Goal: Information Seeking & Learning: Learn about a topic

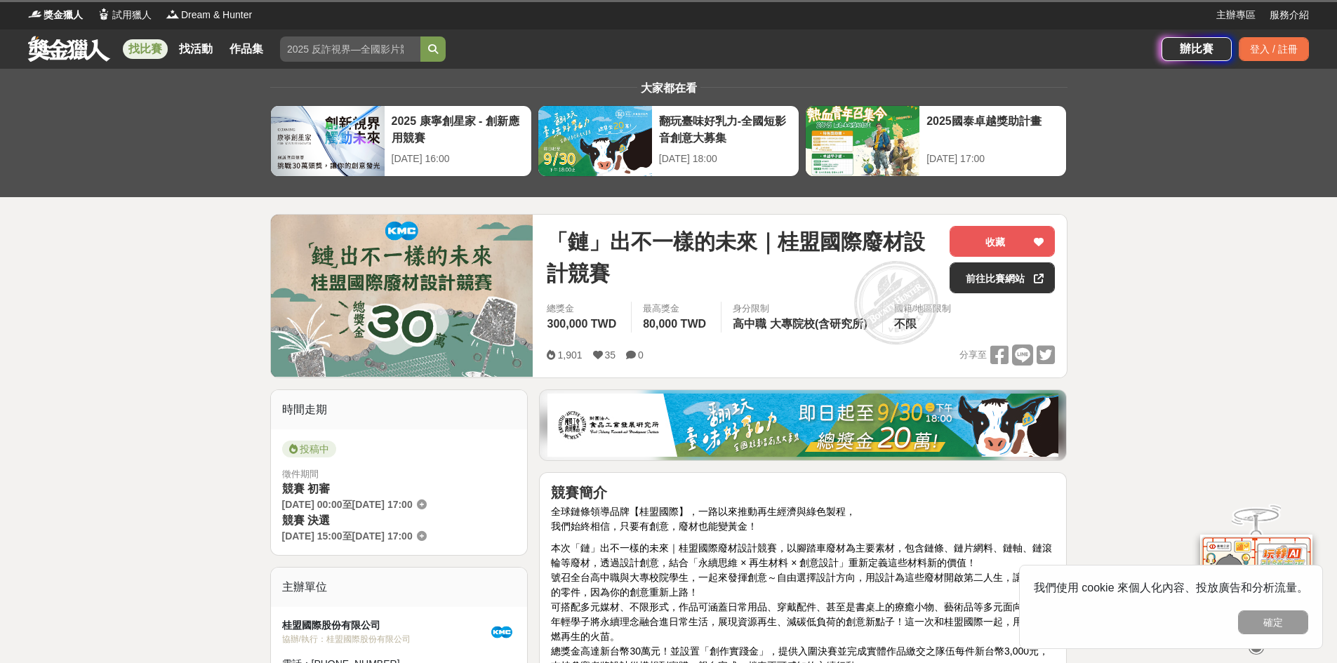
click at [348, 251] on img at bounding box center [402, 296] width 263 height 162
click at [442, 279] on img at bounding box center [402, 296] width 263 height 162
click at [988, 271] on link "前往比賽網站" at bounding box center [1002, 278] width 105 height 31
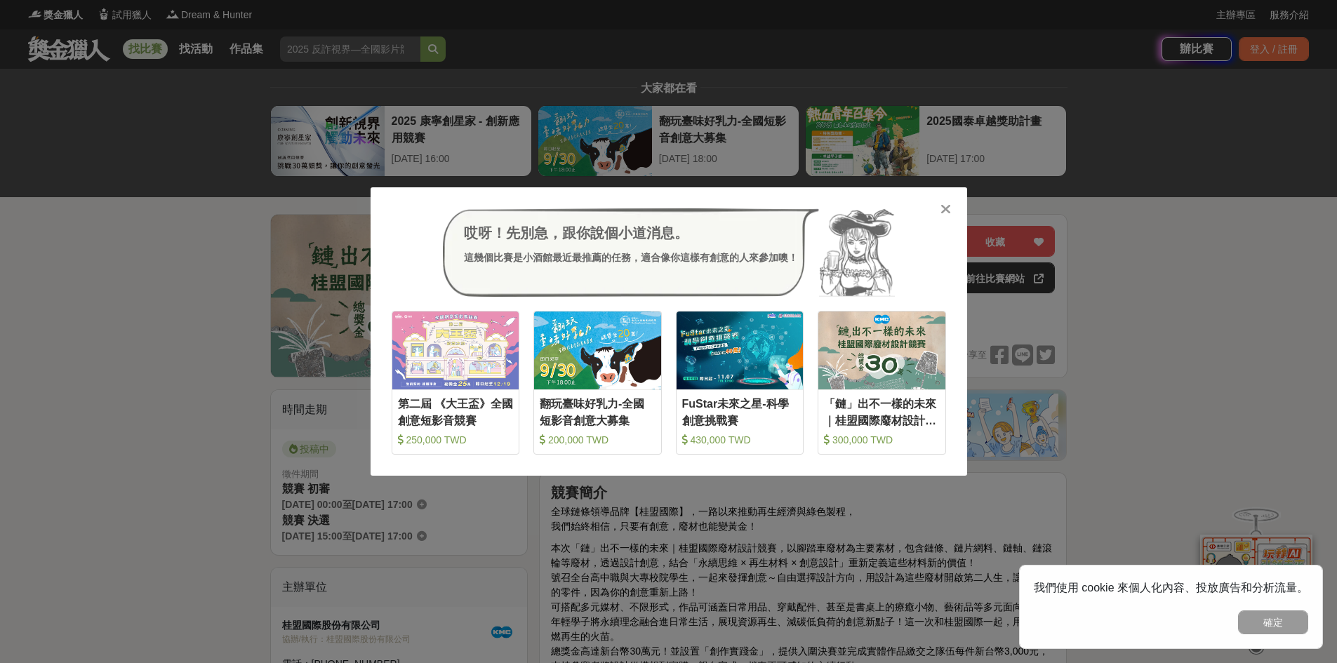
drag, startPoint x: 951, startPoint y: 212, endPoint x: 918, endPoint y: 212, distance: 33.0
click at [951, 212] on div at bounding box center [946, 208] width 14 height 14
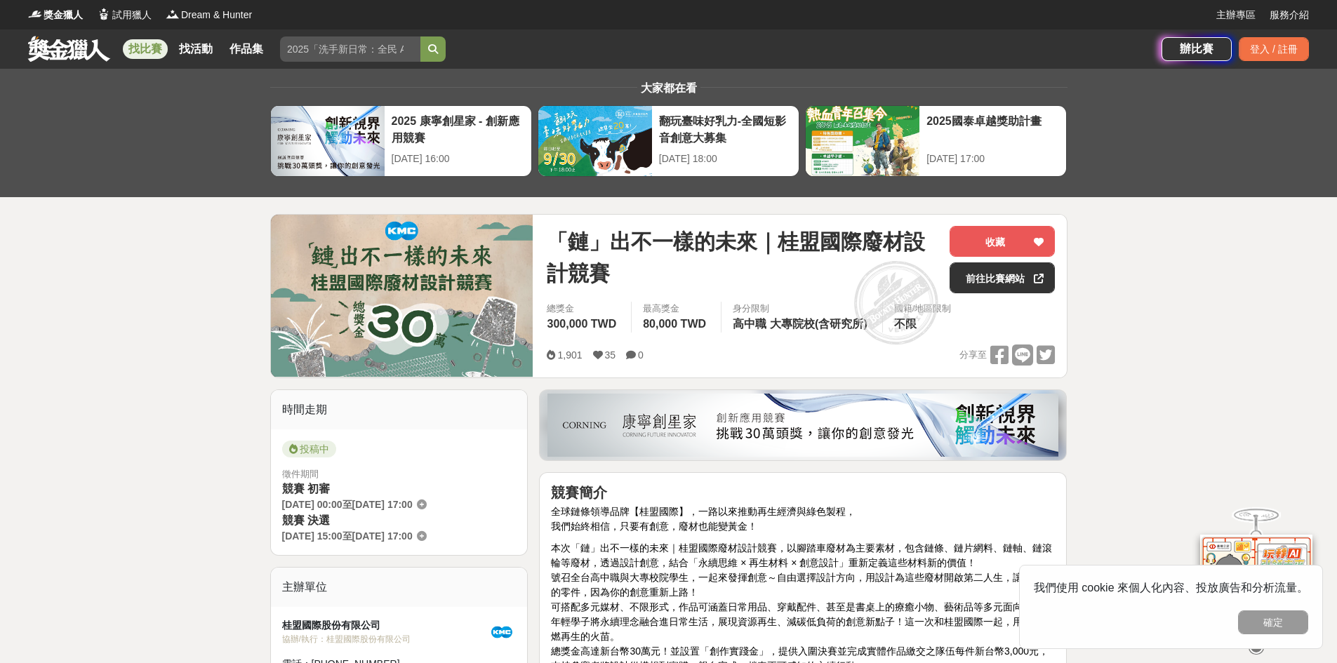
click at [153, 49] on link "找比賽" at bounding box center [145, 49] width 45 height 20
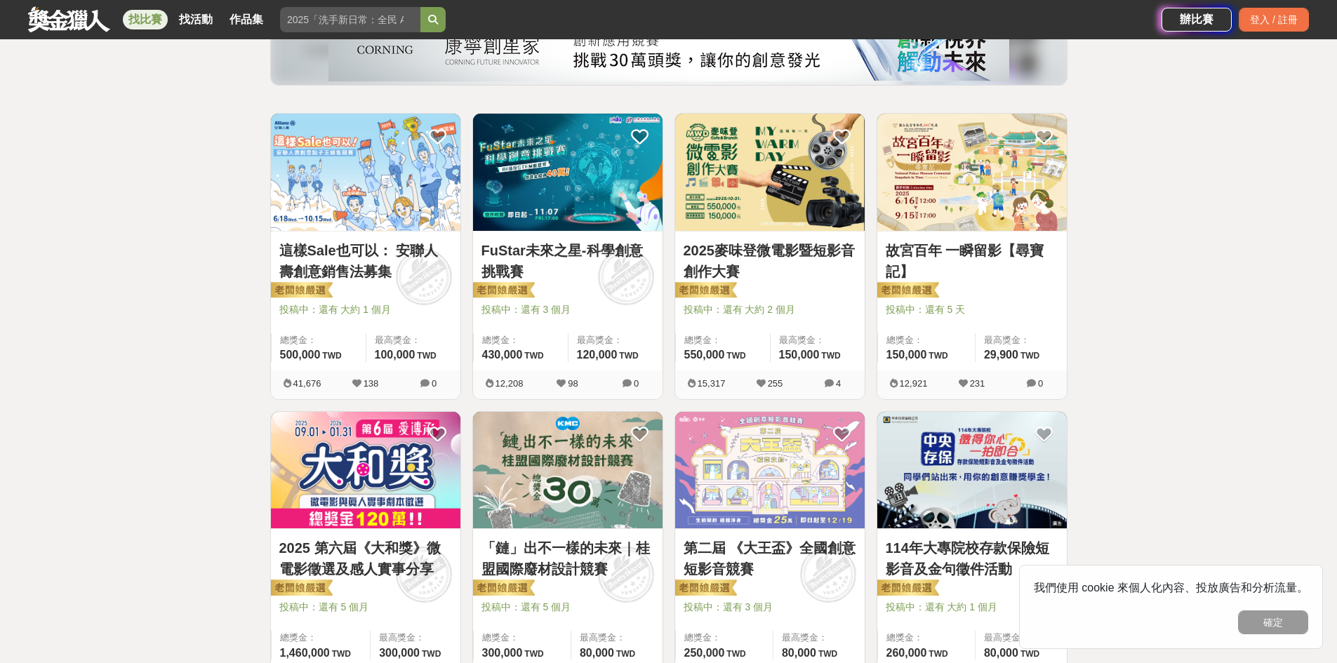
scroll to position [211, 0]
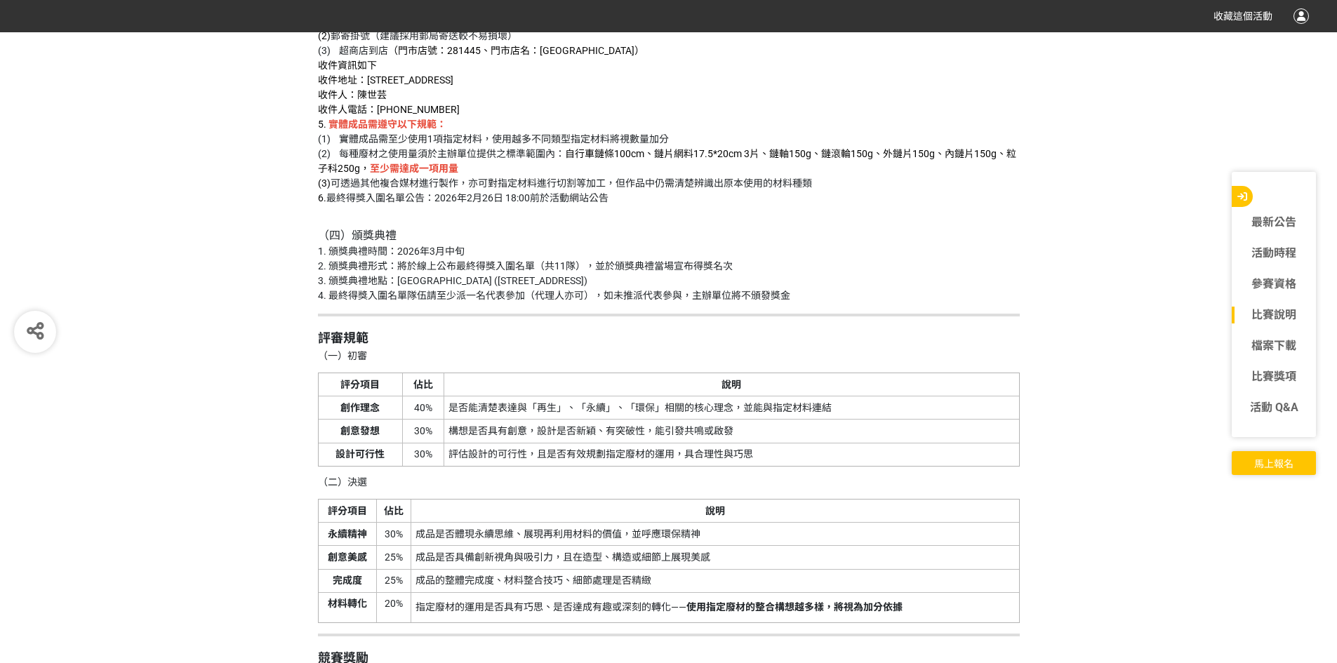
scroll to position [2949, 0]
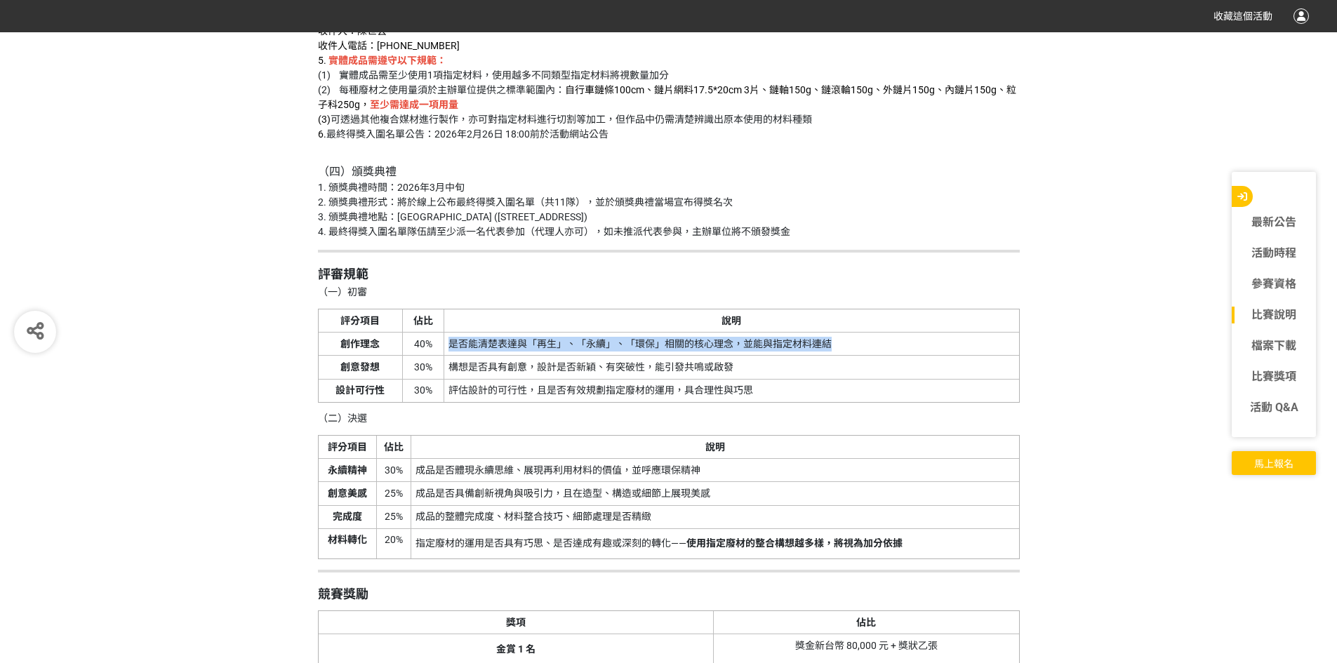
drag, startPoint x: 456, startPoint y: 340, endPoint x: 842, endPoint y: 332, distance: 386.9
click at [842, 333] on td "是否能清楚表達與「再生」、「永續」、「環保」相關的核心理念，並能與指定材料連結" at bounding box center [731, 344] width 575 height 23
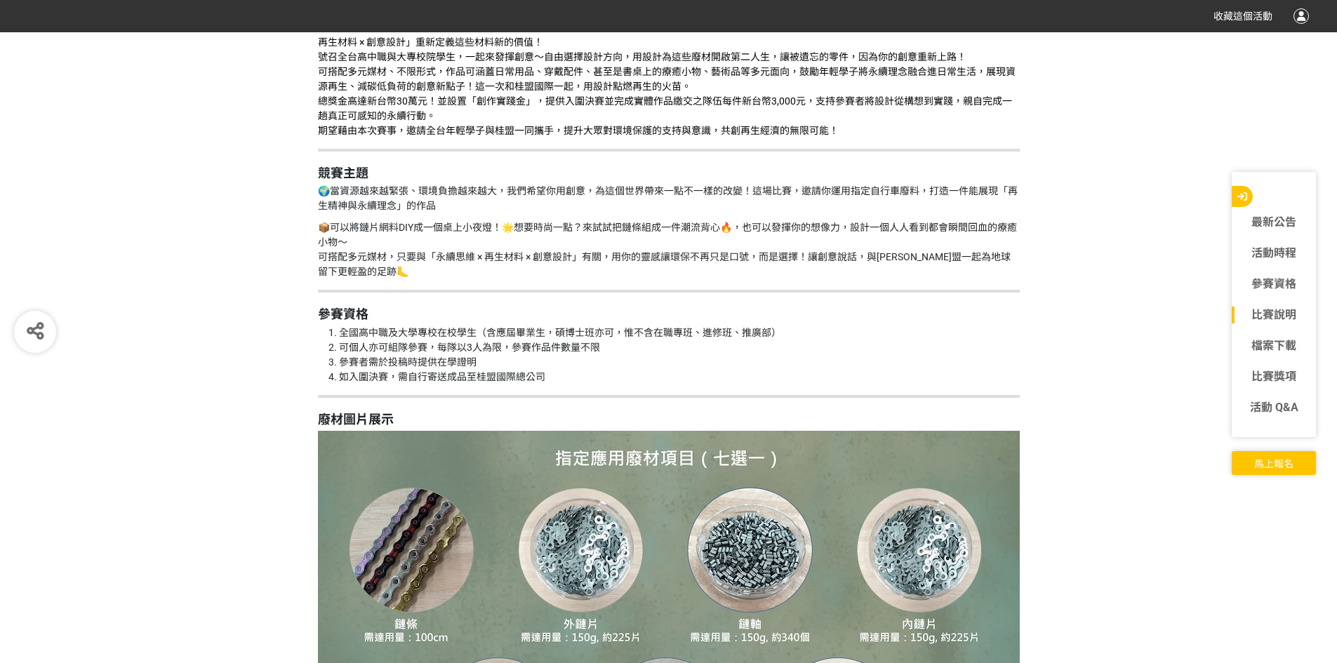
scroll to position [1264, 0]
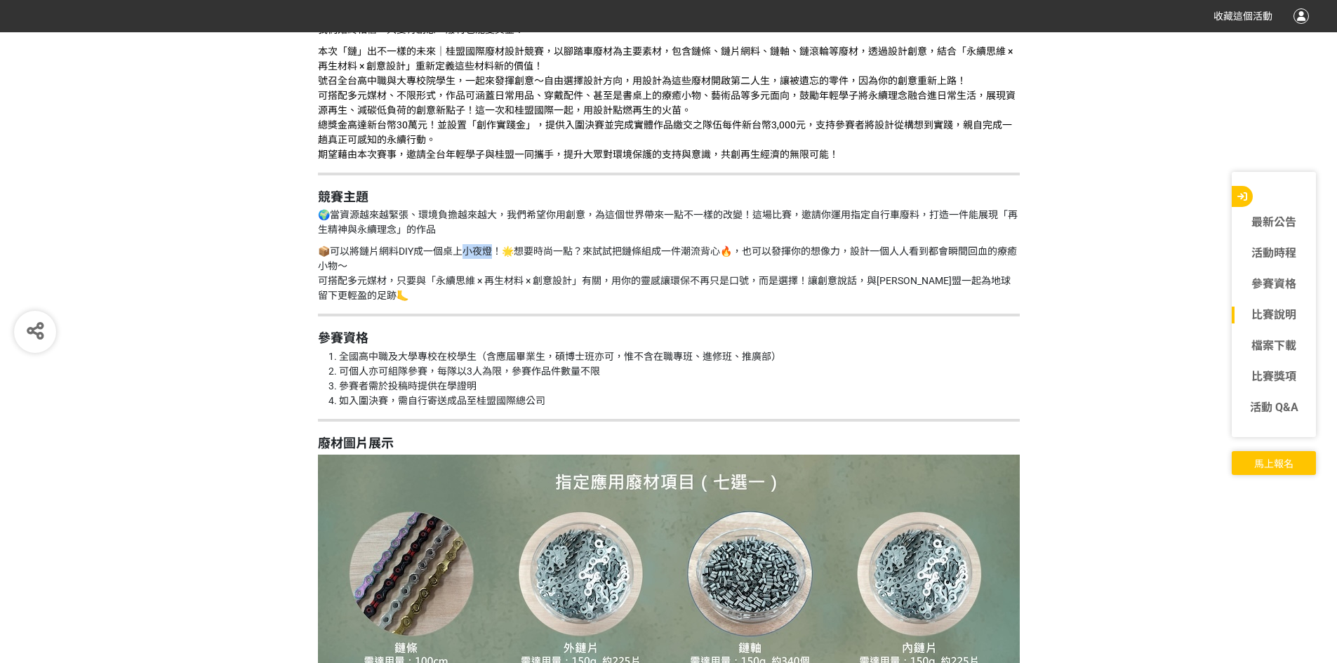
drag, startPoint x: 492, startPoint y: 253, endPoint x: 459, endPoint y: 258, distance: 33.5
click at [459, 258] on p "📦可以將鏈片網料DIY成一個桌上小夜燈！🌟想要時尚一點？來試試把鏈條組成一件潮流背心🔥，也可以發揮你的想像力，設計一個人人看到都會瞬間回血的療癒小物～ 可搭配…" at bounding box center [669, 273] width 702 height 59
click at [734, 223] on p "🌍當資源越來越緊張、環境負擔越來越大，我們希望你用創意，為這個世界帶來一點不一樣的改變！這場比賽，邀請你運用指定自行車廢料，打造一件能展現「再生精神與永續理念…" at bounding box center [669, 222] width 702 height 29
drag, startPoint x: 877, startPoint y: 256, endPoint x: 1030, endPoint y: 247, distance: 153.3
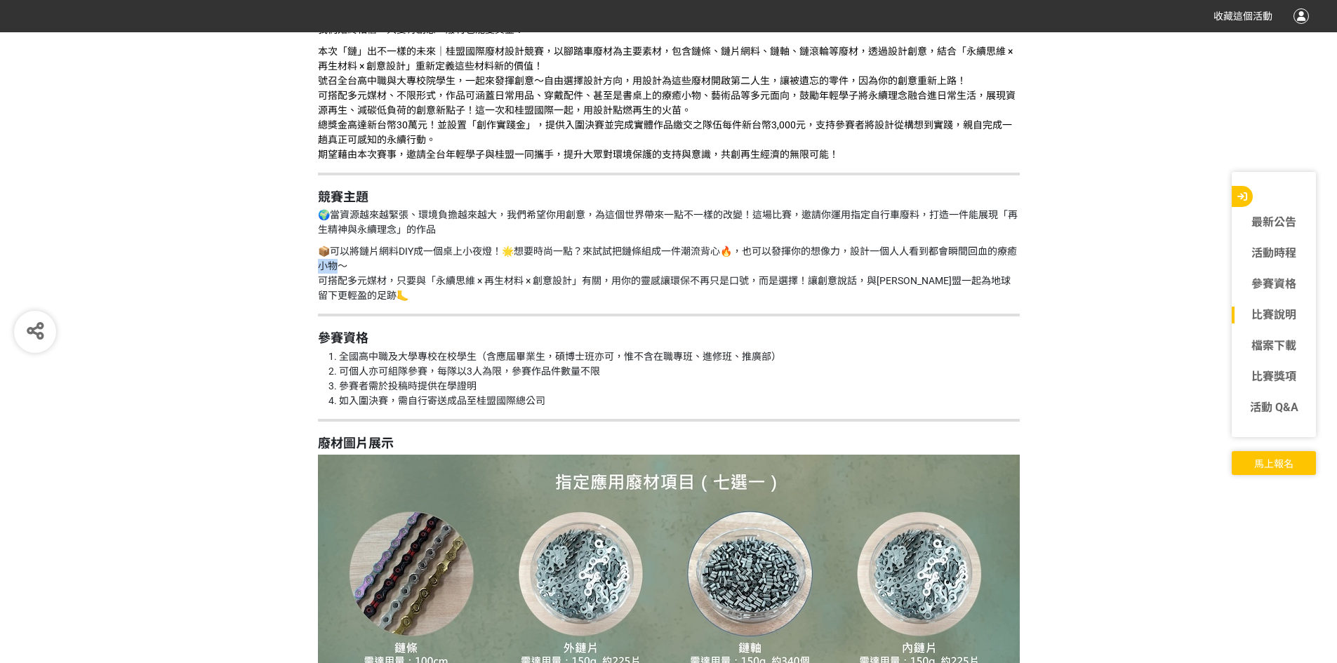
drag, startPoint x: 348, startPoint y: 265, endPoint x: 325, endPoint y: 273, distance: 24.0
click at [325, 273] on p "📦可以將鏈片網料DIY成一個桌上小夜燈！🌟想要時尚一點？來試試把鏈條組成一件潮流背心🔥，也可以發揮你的想像力，設計一個人人看到都會瞬間回血的療癒小物～ 可搭配…" at bounding box center [669, 273] width 702 height 59
click at [872, 303] on p "📦可以將鏈片網料DIY成一個桌上小夜燈！🌟想要時尚一點？來試試把鏈條組成一件潮流背心🔥，也可以發揮你的想像力，設計一個人人看到都會瞬間回血的療癒小物～ 可搭配…" at bounding box center [669, 273] width 702 height 59
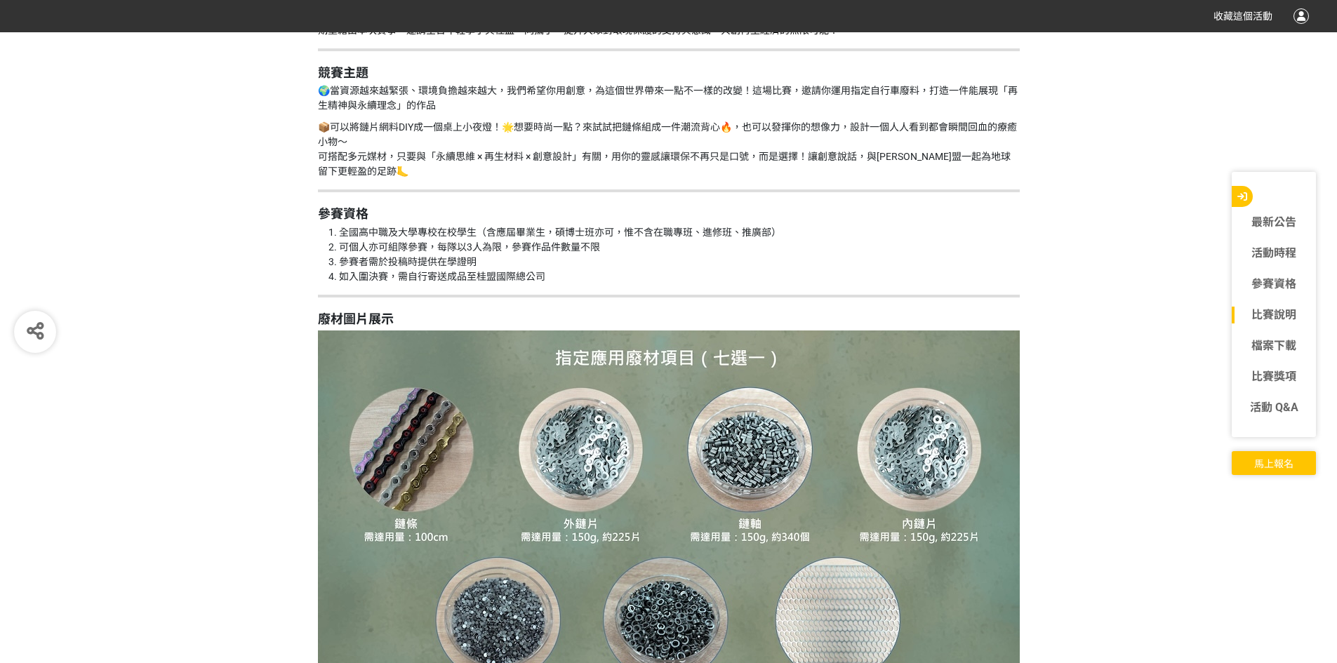
scroll to position [1334, 0]
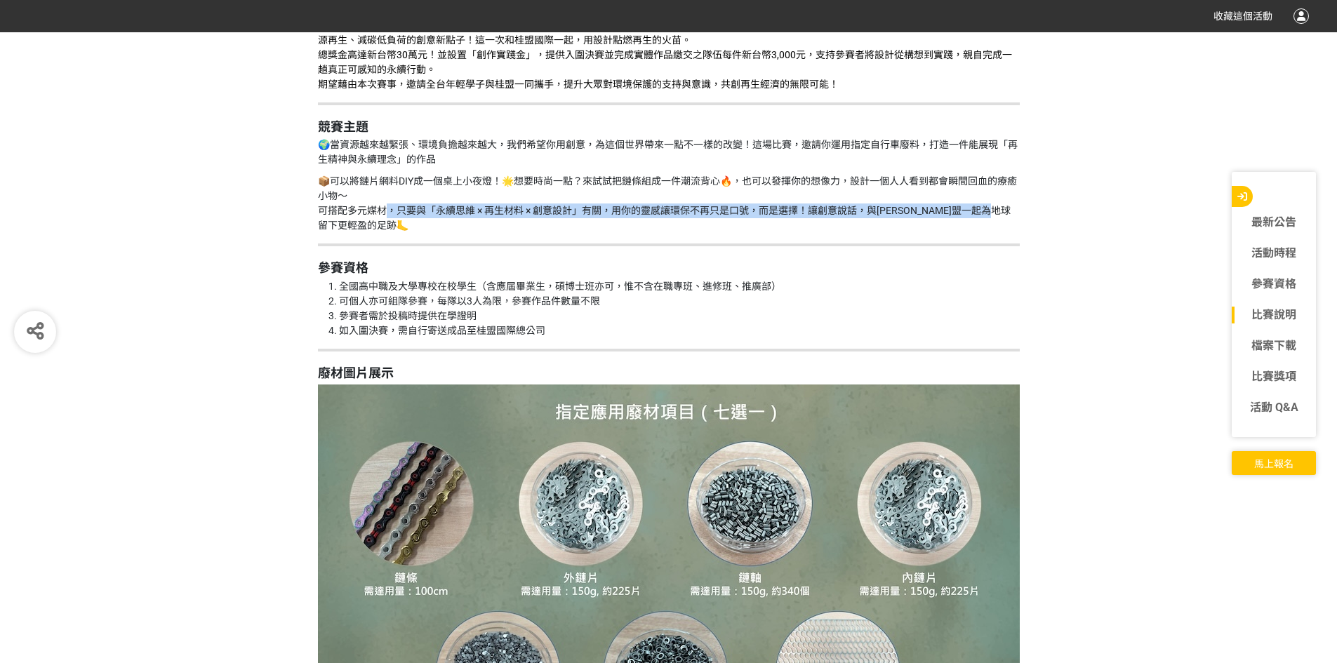
drag, startPoint x: 383, startPoint y: 209, endPoint x: 358, endPoint y: 220, distance: 27.4
click at [358, 220] on p "📦可以將鏈片網料DIY成一個桌上小夜燈！🌟想要時尚一點？來試試把鏈條組成一件潮流背心🔥，也可以發揮你的想像力，設計一個人人看到都會瞬間回血的療癒小物～ 可搭配…" at bounding box center [669, 203] width 702 height 59
click at [588, 227] on p "📦可以將鏈片網料DIY成一個桌上小夜燈！🌟想要時尚一點？來試試把鏈條組成一件潮流背心🔥，也可以發揮你的想像力，設計一個人人看到都會瞬間回血的療癒小物～ 可搭配…" at bounding box center [669, 203] width 702 height 59
click at [440, 224] on p "📦可以將鏈片網料DIY成一個桌上小夜燈！🌟想要時尚一點？來試試把鏈條組成一件潮流背心🔥，也可以發揮你的想像力，設計一個人人看到都會瞬間回血的療癒小物～ 可搭配…" at bounding box center [669, 203] width 702 height 59
click at [562, 223] on p "📦可以將鏈片網料DIY成一個桌上小夜燈！🌟想要時尚一點？來試試把鏈條組成一件潮流背心🔥，也可以發揮你的想像力，設計一個人人看到都會瞬間回血的療癒小物～ 可搭配…" at bounding box center [669, 203] width 702 height 59
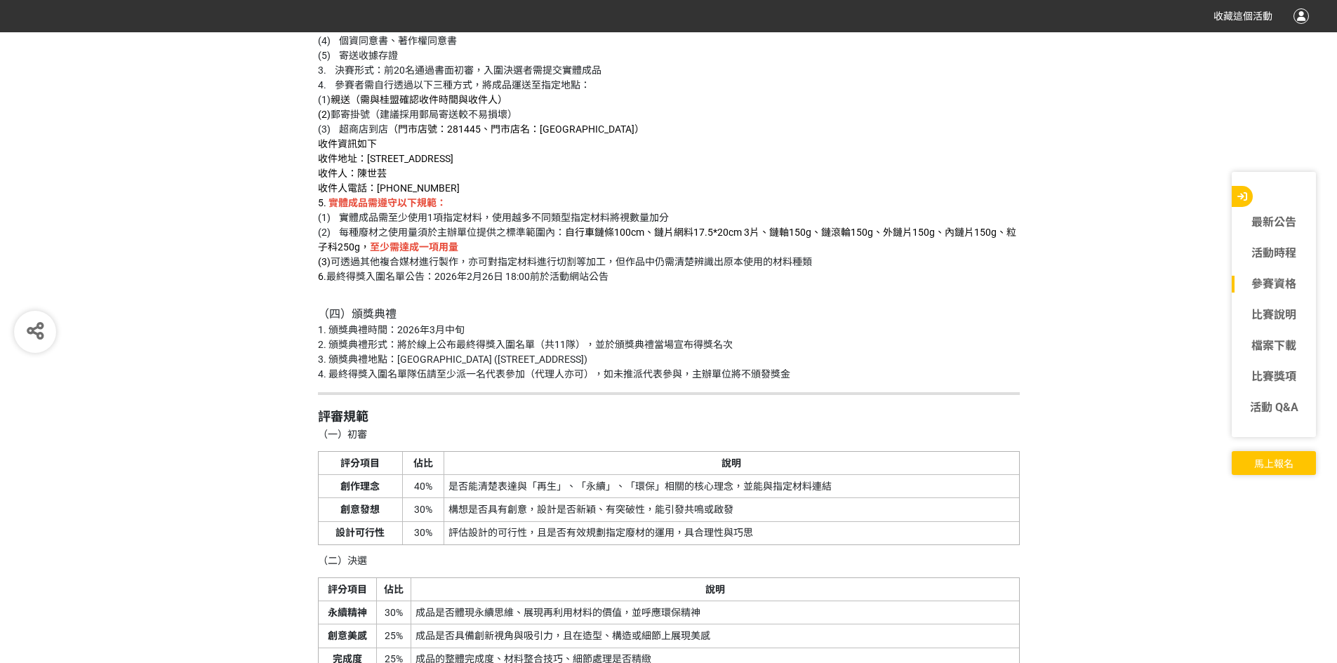
scroll to position [2949, 0]
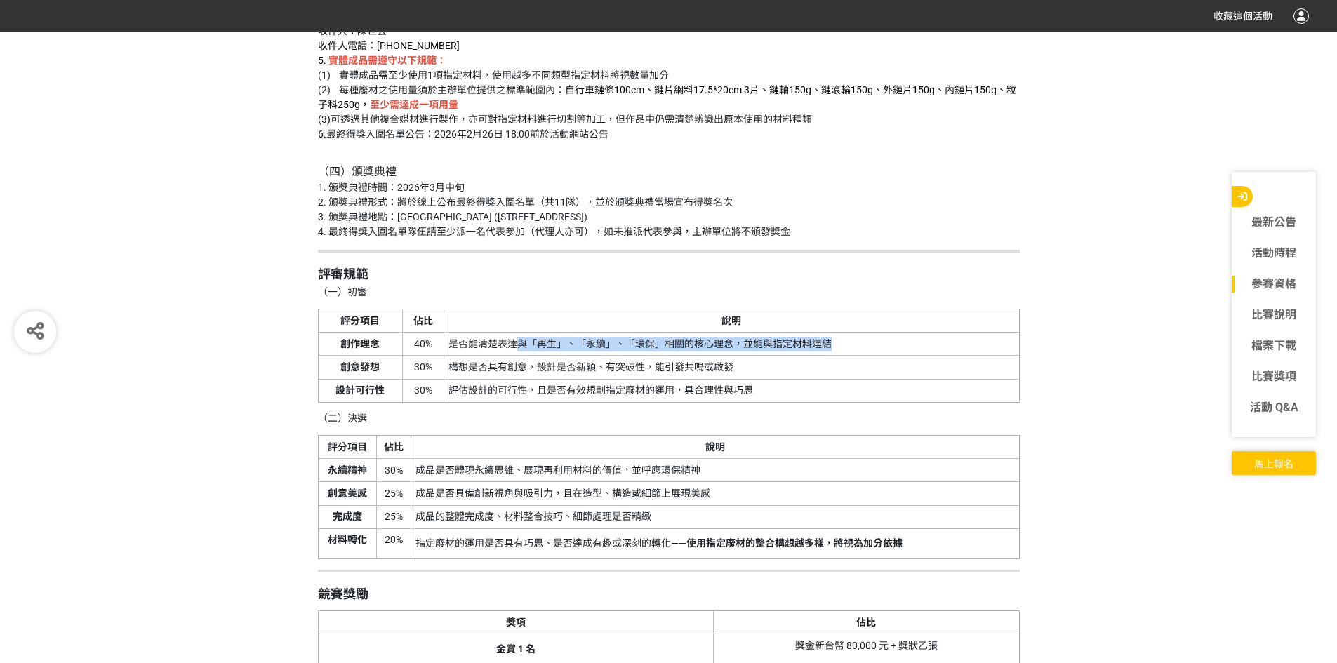
drag, startPoint x: 524, startPoint y: 348, endPoint x: 890, endPoint y: 408, distance: 370.6
click at [863, 352] on td "是否能清楚表達與「再生」、「永續」、「環保」相關的核心理念，並能與指定材料連結" at bounding box center [731, 344] width 575 height 23
click at [897, 416] on p "（二）決選" at bounding box center [669, 418] width 702 height 15
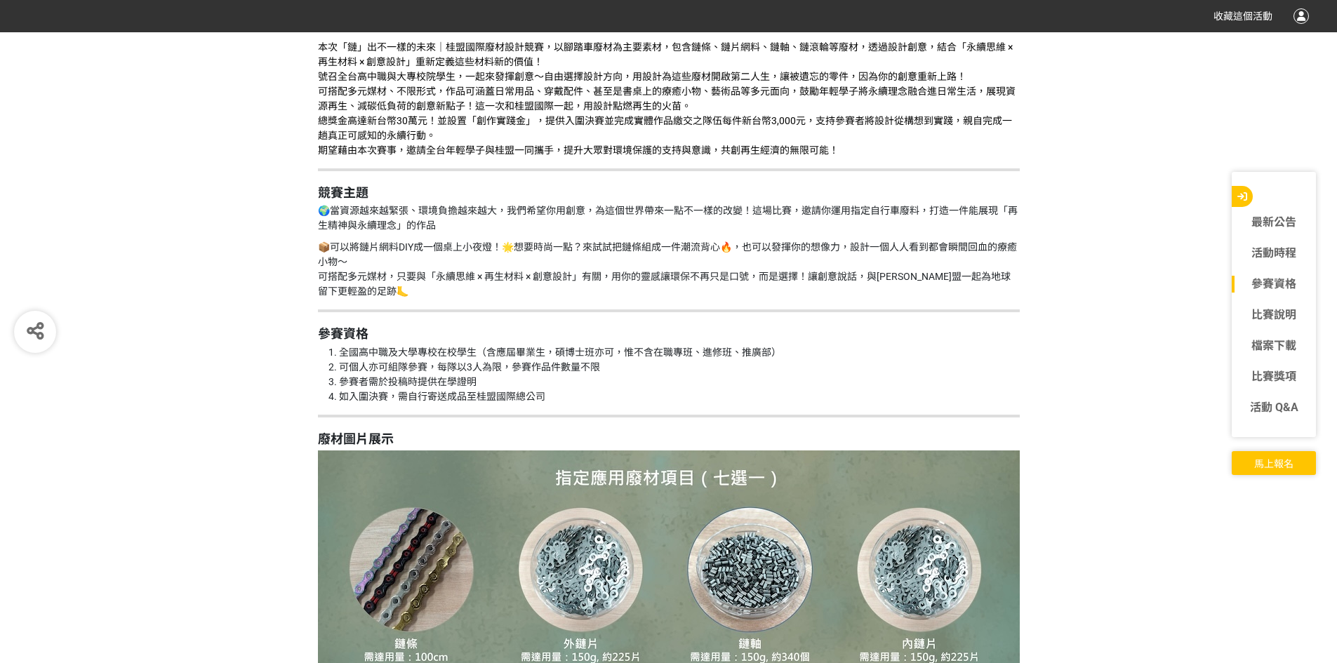
scroll to position [1264, 0]
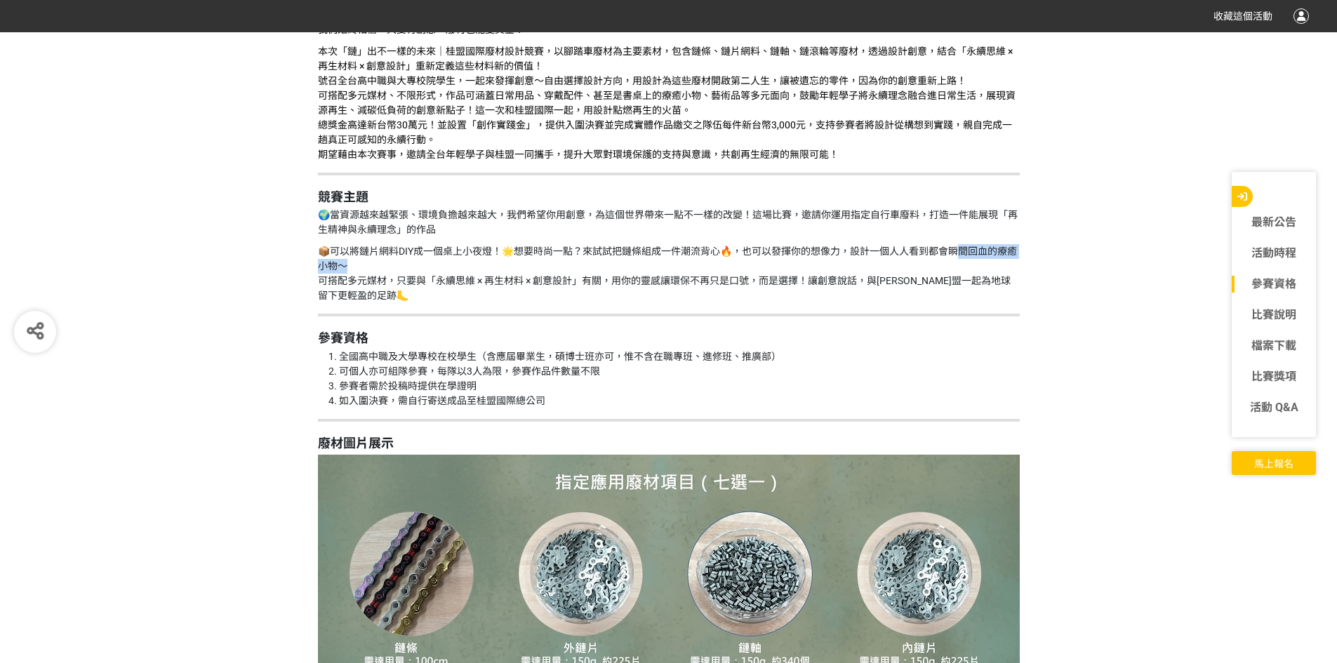
drag, startPoint x: 962, startPoint y: 255, endPoint x: 1042, endPoint y: 265, distance: 80.7
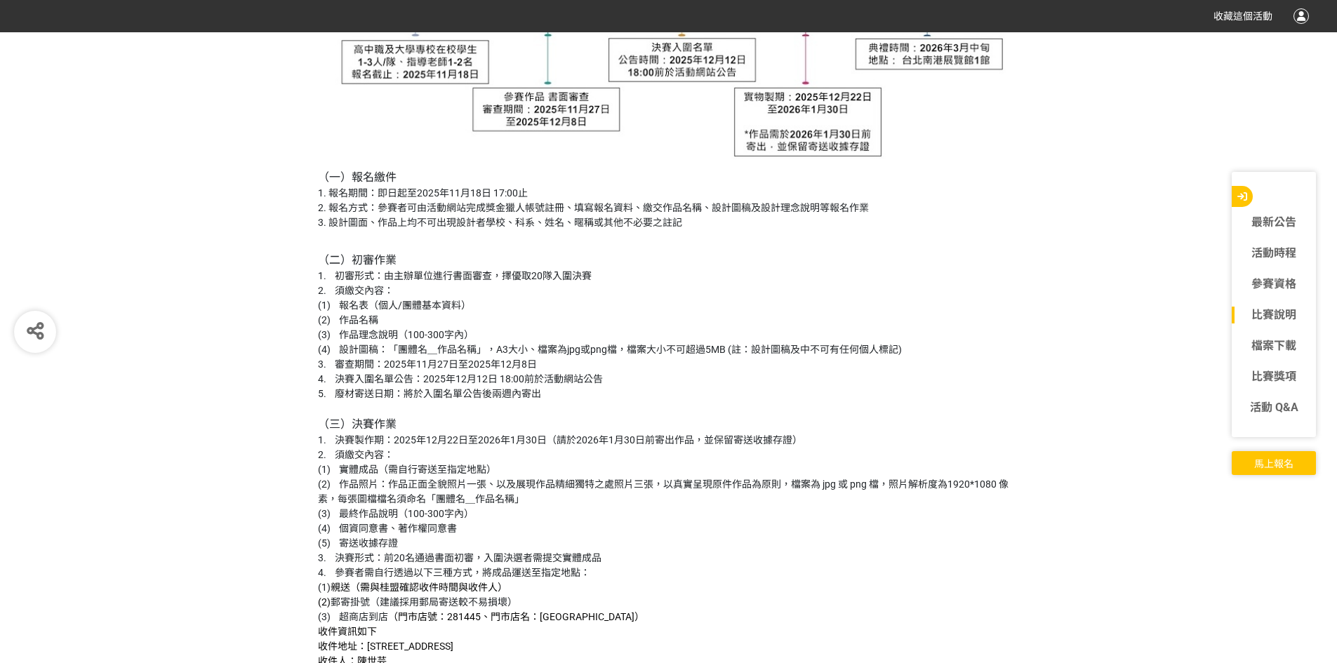
scroll to position [2317, 0]
drag, startPoint x: 659, startPoint y: 354, endPoint x: 614, endPoint y: 352, distance: 44.3
click at [614, 352] on p "（二）初審作業 1. 初審形式：由主辦單位進行書面審查，擇優取20隊入圍決賽 2. 須繳交內容： (1) 報名表（個人/團體基本資料） (2) 作品名稱 (3…" at bounding box center [669, 506] width 702 height 535
click at [837, 411] on p "（二）初審作業 1. 初審形式：由主辦單位進行書面審查，擇優取20隊入圍決賽 2. 須繳交內容： (1) 報名表（個人/團體基本資料） (2) 作品名稱 (3…" at bounding box center [669, 506] width 702 height 535
drag, startPoint x: 746, startPoint y: 347, endPoint x: 772, endPoint y: 352, distance: 27.3
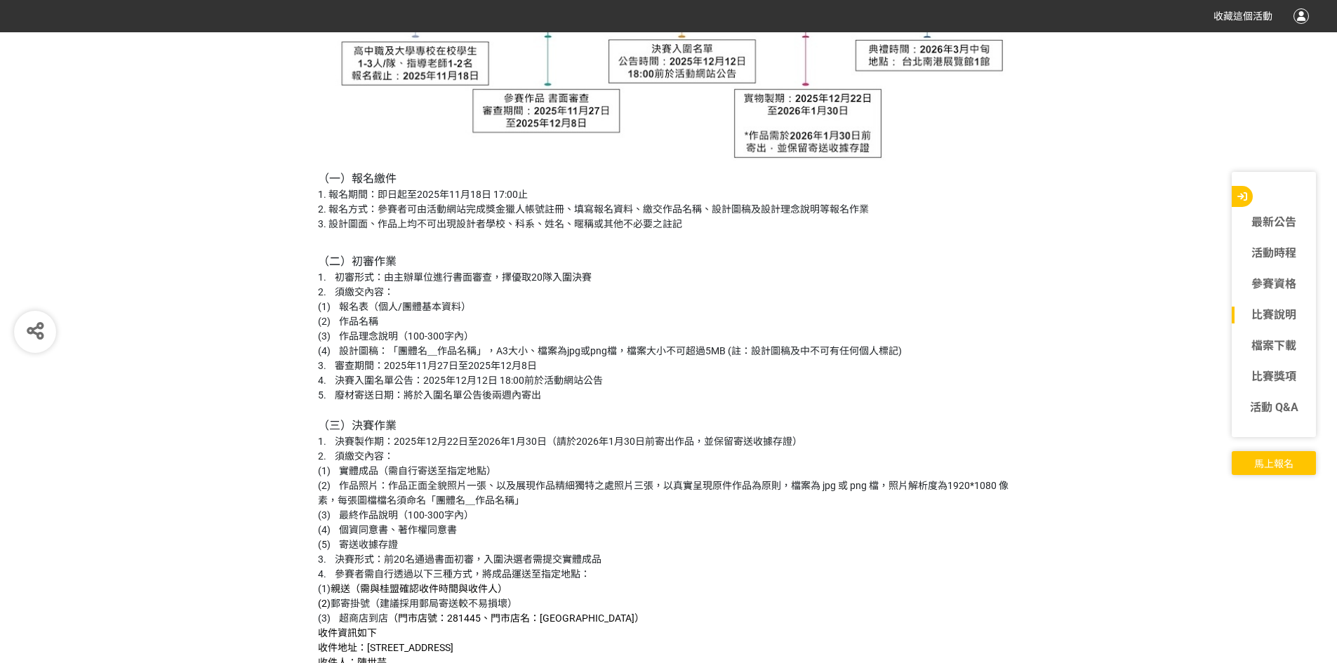
click at [772, 352] on p "（二）初審作業 1. 初審形式：由主辦單位進行書面審查，擇優取20隊入圍決賽 2. 須繳交內容： (1) 報名表（個人/團體基本資料） (2) 作品名稱 (3…" at bounding box center [669, 506] width 702 height 535
click at [1036, 270] on div "比賽說明 競賽簡介 全球鏈條領導品牌【桂盟國際】，一路以來推動再生經濟與綠色製程， 我們始終相信，只要有創意，廢材也能變黃金！ 本次「鏈」出不一樣的未來｜桂盟…" at bounding box center [668, 663] width 1337 height 3624
drag, startPoint x: 388, startPoint y: 322, endPoint x: 581, endPoint y: 359, distance: 195.9
click at [581, 359] on p "（二）初審作業 1. 初審形式：由主辦單位進行書面審查，擇優取20隊入圍決賽 2. 須繳交內容： (1) 報名表（個人/團體基本資料） (2) 作品名稱 (3…" at bounding box center [669, 506] width 702 height 535
click at [626, 378] on p "（二）初審作業 1. 初審形式：由主辦單位進行書面審查，擇優取20隊入圍決賽 2. 須繳交內容： (1) 報名表（個人/團體基本資料） (2) 作品名稱 (3…" at bounding box center [669, 506] width 702 height 535
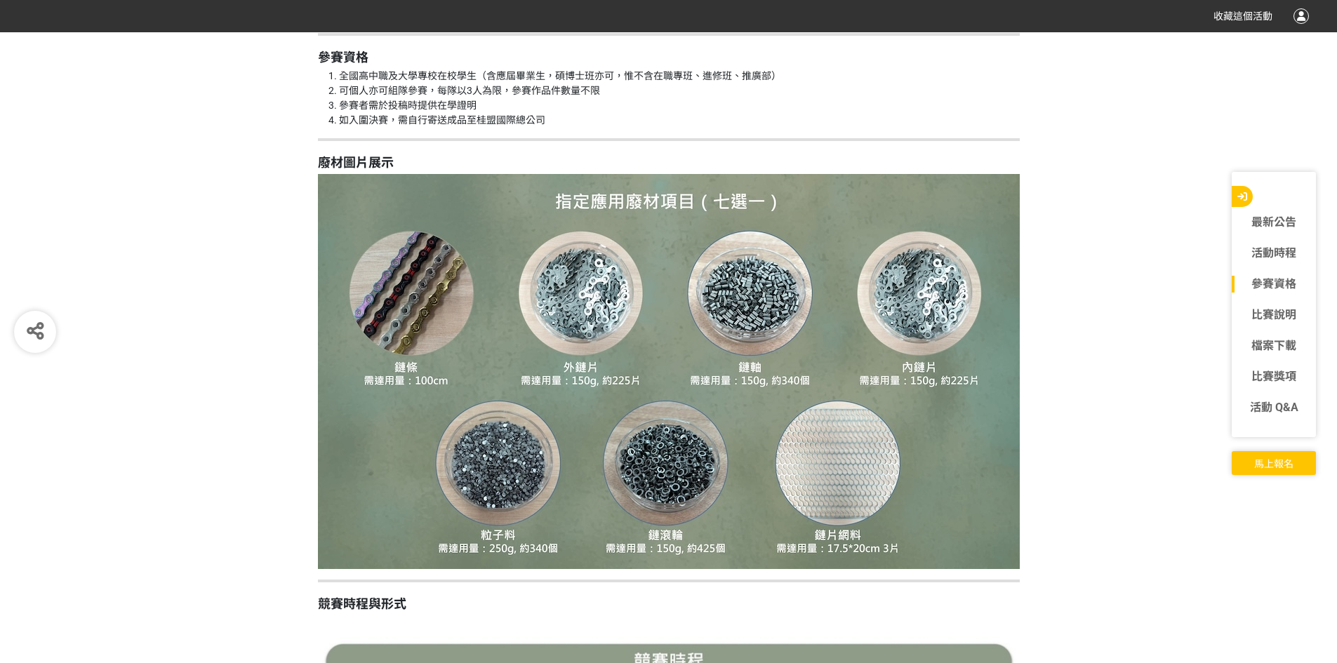
scroll to position [1334, 0]
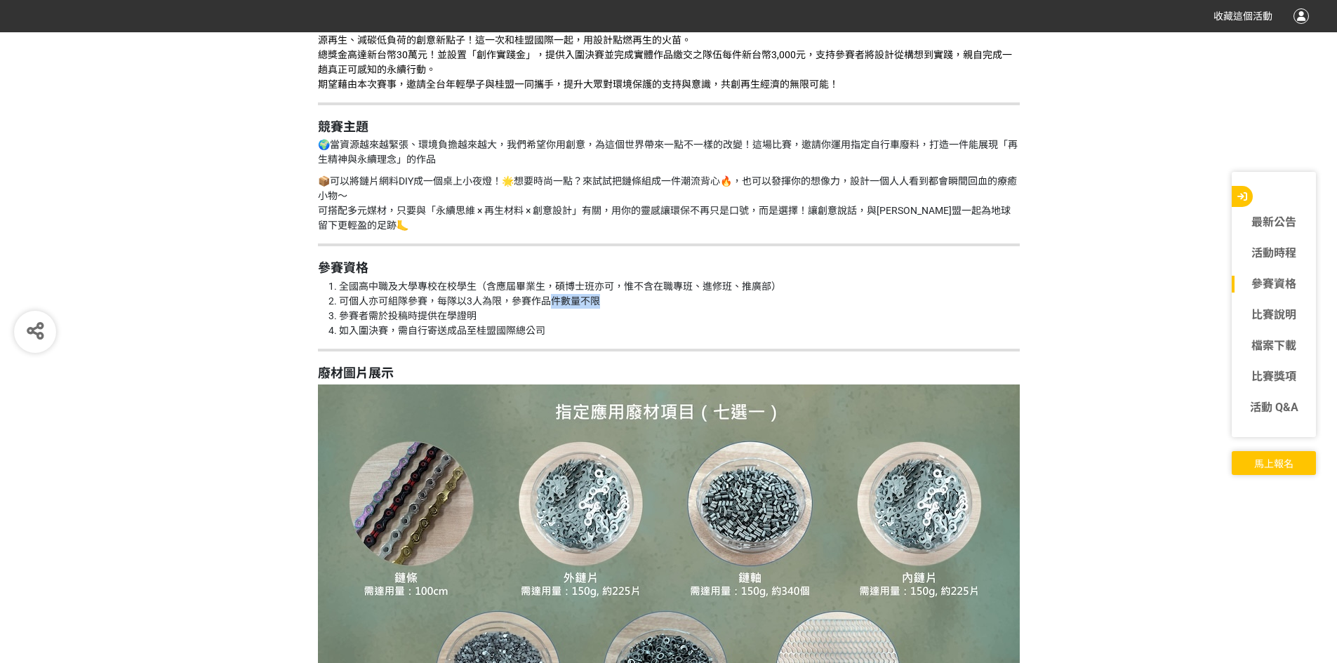
drag, startPoint x: 554, startPoint y: 298, endPoint x: 608, endPoint y: 308, distance: 54.8
click at [608, 308] on li "可個人亦可組隊參賽，每隊以3人為限，參賽作品件數量不限" at bounding box center [679, 301] width 681 height 15
click at [609, 307] on li "可個人亦可組隊參賽，每隊以3人為限，參賽作品件數量不限" at bounding box center [679, 301] width 681 height 15
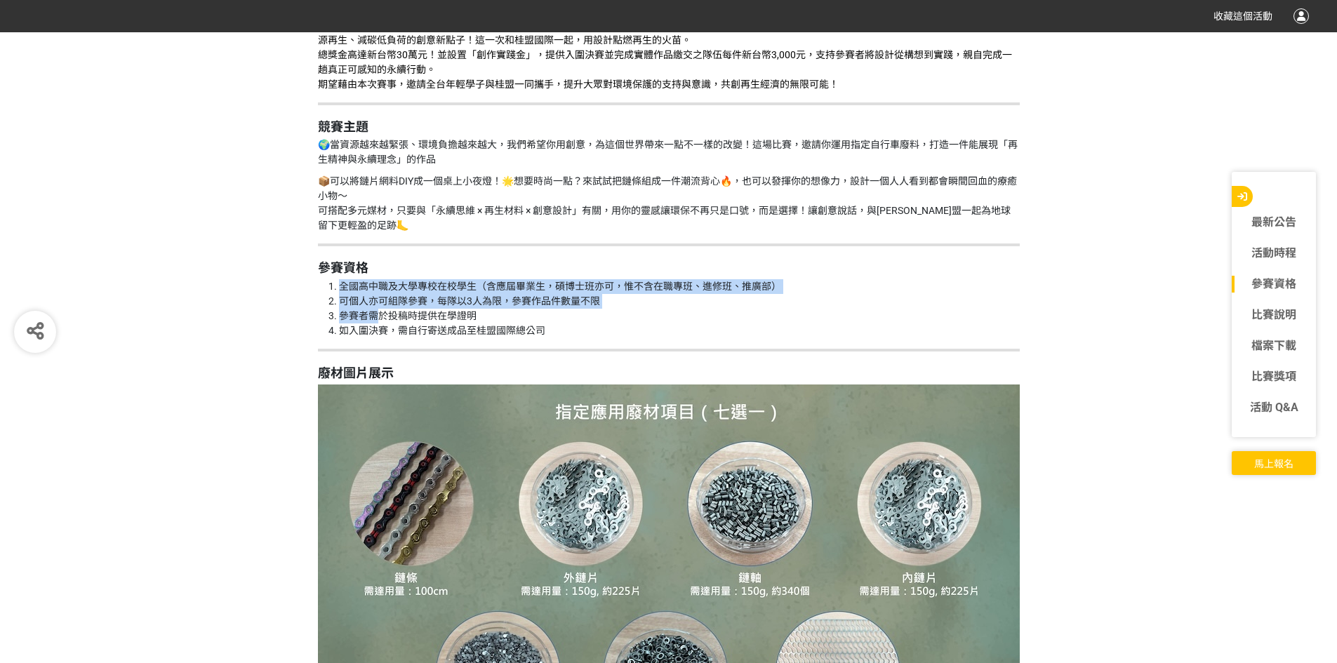
drag, startPoint x: 376, startPoint y: 317, endPoint x: 646, endPoint y: 357, distance: 272.5
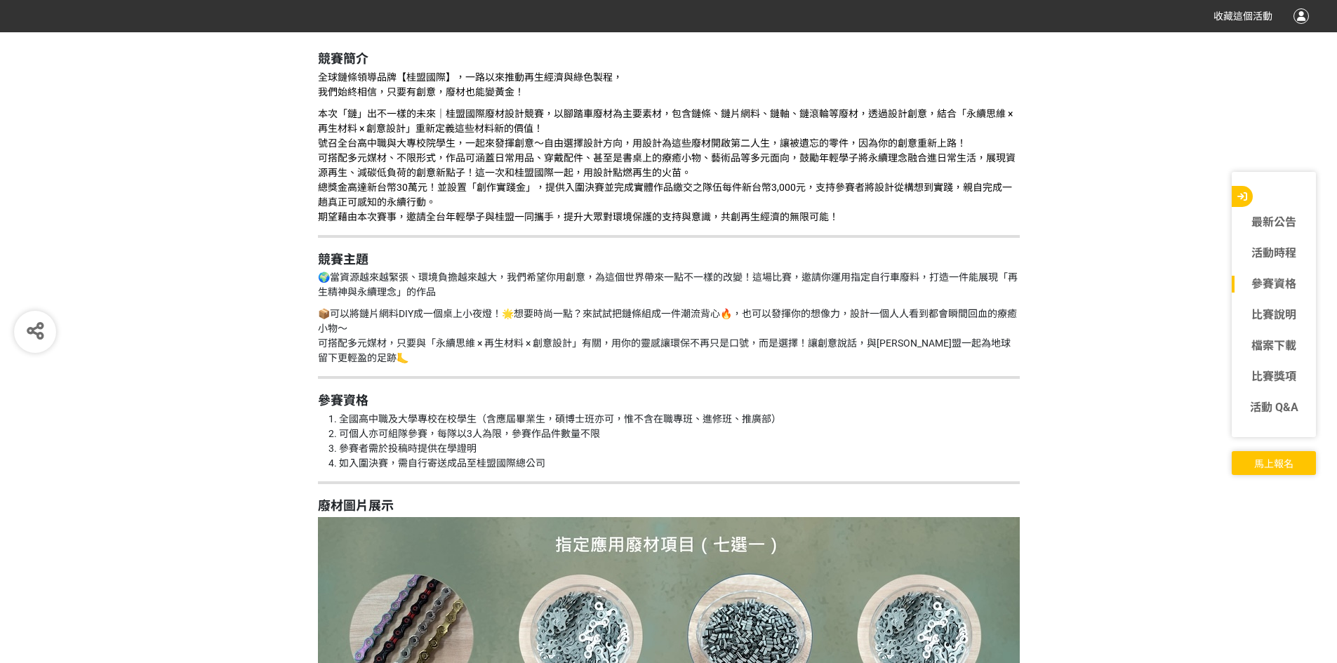
scroll to position [1123, 0]
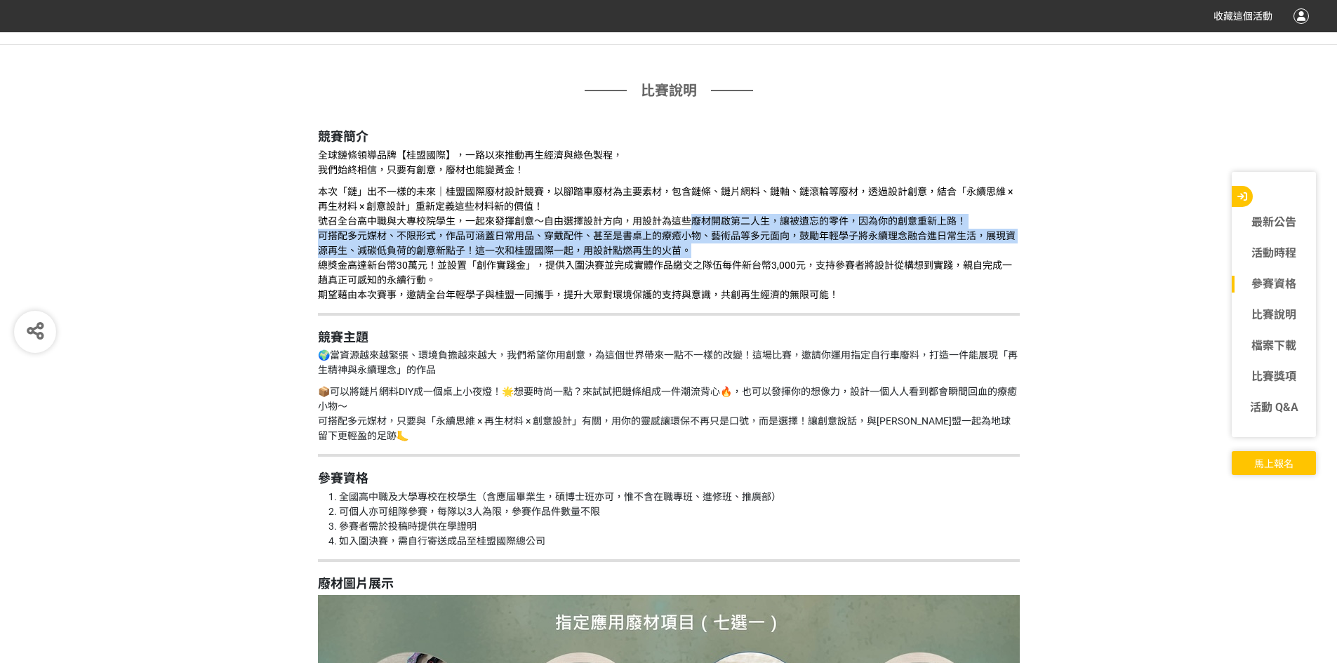
drag, startPoint x: 693, startPoint y: 223, endPoint x: 904, endPoint y: 248, distance: 212.1
click at [904, 248] on p "本次「鏈」出不一樣的未來｜桂盟國際廢材設計競賽，以腳踏車廢材為主要素材，包含鏈條、鏈片網料、鏈軸、鏈滾輪等廢材，透過設計創意，結合「永續思維 × 再生材料 ×…" at bounding box center [669, 244] width 702 height 118
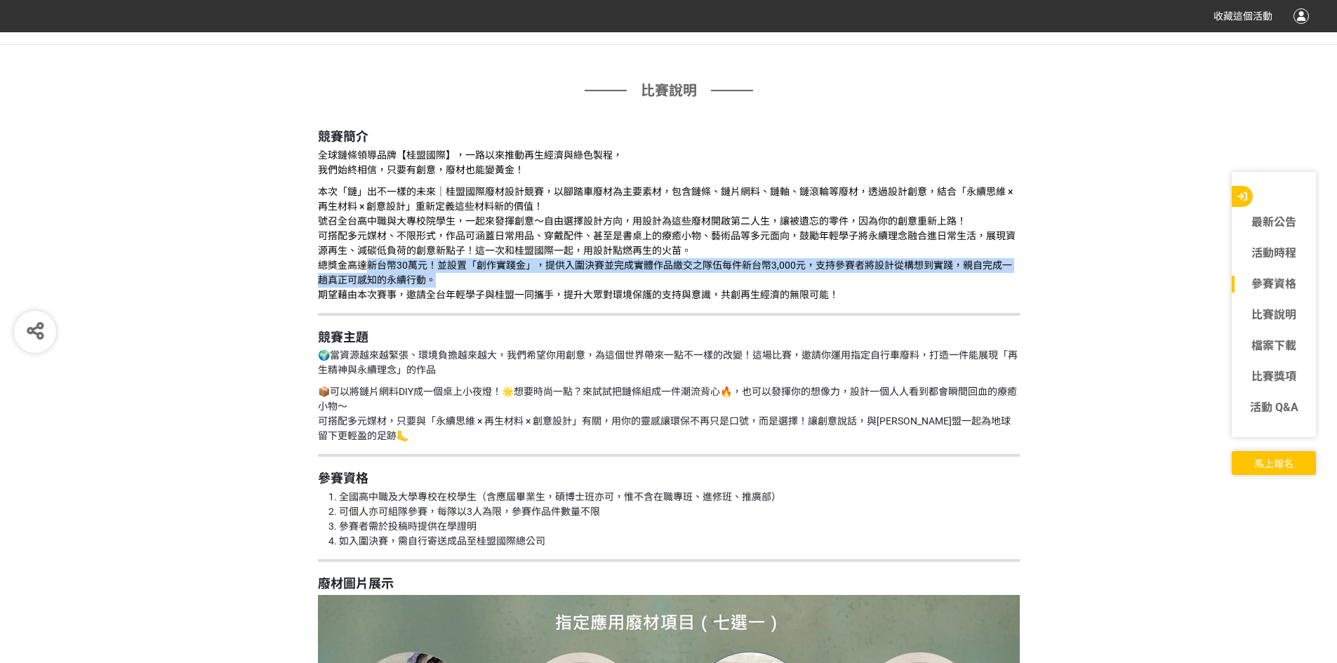
drag, startPoint x: 365, startPoint y: 263, endPoint x: 920, endPoint y: 276, distance: 555.5
click at [920, 276] on p "本次「鏈」出不一樣的未來｜桂盟國際廢材設計競賽，以腳踏車廢材為主要素材，包含鏈條、鏈片網料、鏈軸、鏈滾輪等廢材，透過設計創意，結合「永續思維 × 再生材料 ×…" at bounding box center [669, 244] width 702 height 118
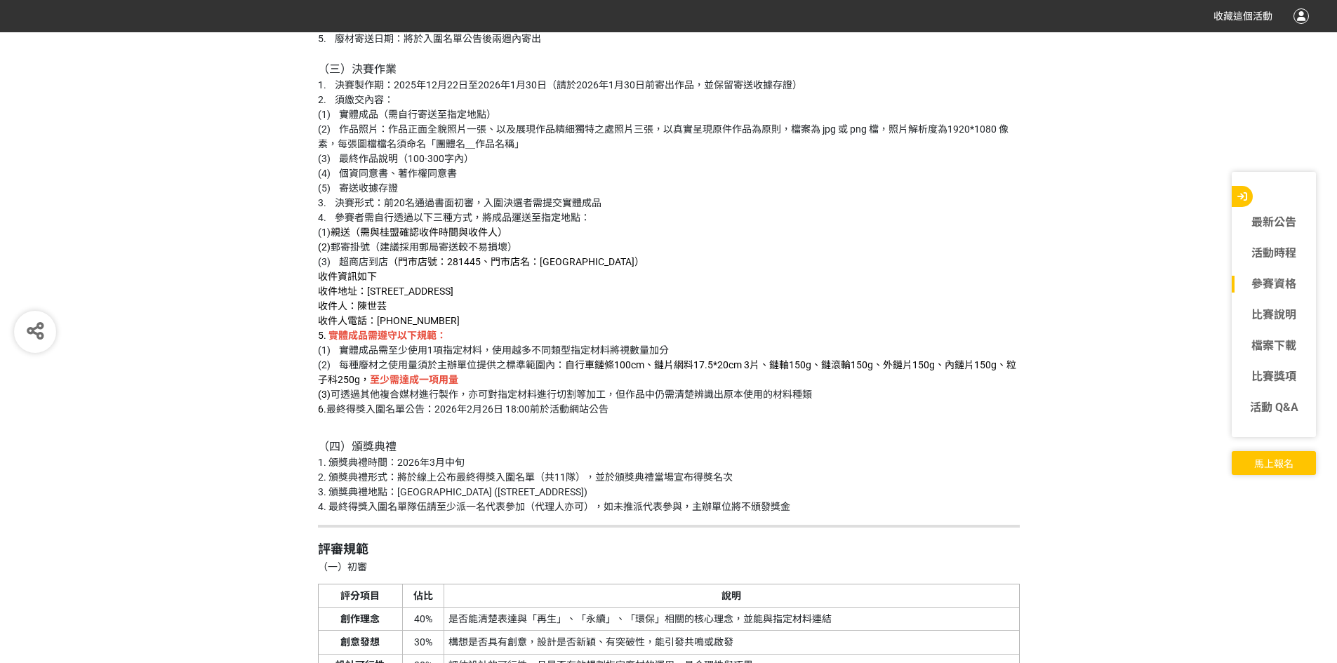
scroll to position [2738, 0]
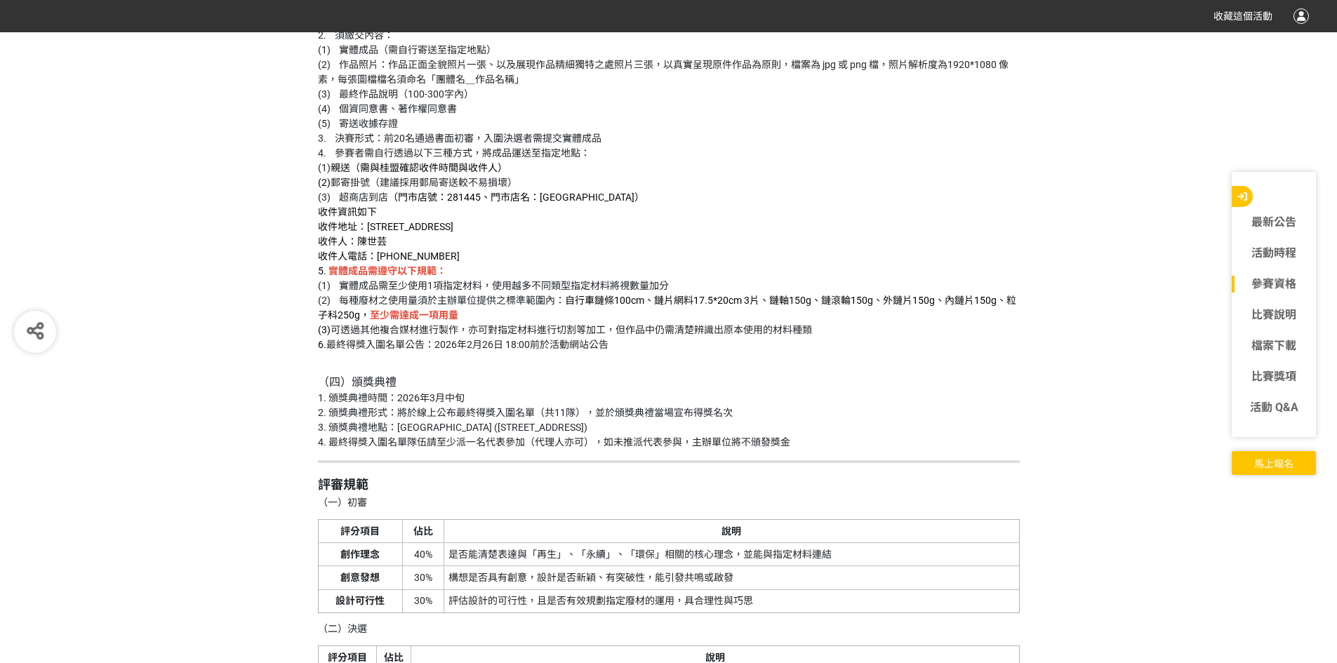
drag, startPoint x: 574, startPoint y: 283, endPoint x: 731, endPoint y: 289, distance: 156.7
click at [731, 289] on p "（二）初審作業 1. 初審形式：由主辦單位進行書面審查，擇優取20隊入圍決賽 2. 須繳交內容： (1) 報名表（個人/團體基本資料） (2) 作品名稱 (3…" at bounding box center [669, 84] width 702 height 535
click at [732, 289] on p "（二）初審作業 1. 初審形式：由主辦單位進行書面審查，擇優取20隊入圍決賽 2. 須繳交內容： (1) 報名表（個人/團體基本資料） (2) 作品名稱 (3…" at bounding box center [669, 84] width 702 height 535
drag, startPoint x: 602, startPoint y: 333, endPoint x: 860, endPoint y: 344, distance: 257.9
click at [859, 343] on p "（二）初審作業 1. 初審形式：由主辦單位進行書面審查，擇優取20隊入圍決賽 2. 須繳交內容： (1) 報名表（個人/團體基本資料） (2) 作品名稱 (3…" at bounding box center [669, 84] width 702 height 535
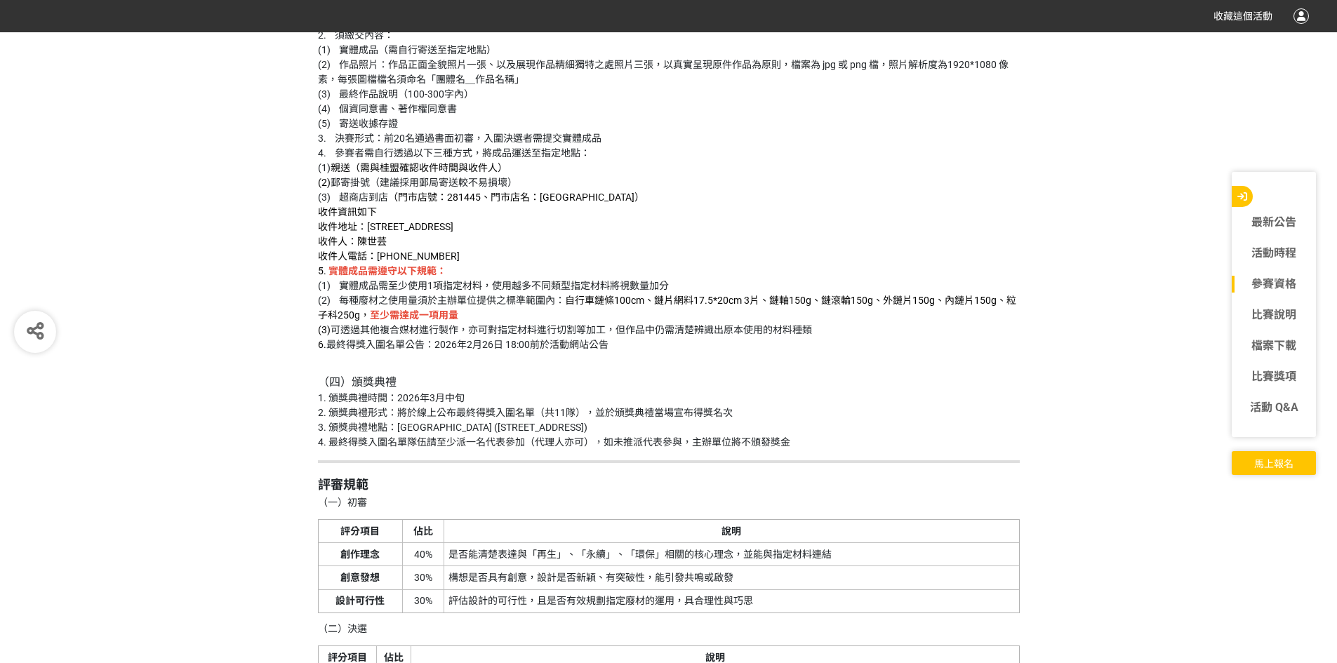
click at [887, 371] on p "（四）頒獎典禮 1. 頒獎典禮時間：2026年3月中旬 2. 頒獎典禮形式：將於線上公布最終得獎入圍名單（共11隊），並於頒獎典禮當場宣布得獎名次 3. 頒獎…" at bounding box center [669, 404] width 702 height 91
drag, startPoint x: 442, startPoint y: 335, endPoint x: 544, endPoint y: 336, distance: 102.5
click at [544, 336] on p "（二）初審作業 1. 初審形式：由主辦單位進行書面審查，擇優取20隊入圍決賽 2. 須繳交內容： (1) 報名表（個人/團體基本資料） (2) 作品名稱 (3…" at bounding box center [669, 84] width 702 height 535
click at [795, 176] on p "（二）初審作業 1. 初審形式：由主辦單位進行書面審查，擇優取20隊入圍決賽 2. 須繳交內容： (1) 報名表（個人/團體基本資料） (2) 作品名稱 (3…" at bounding box center [669, 84] width 702 height 535
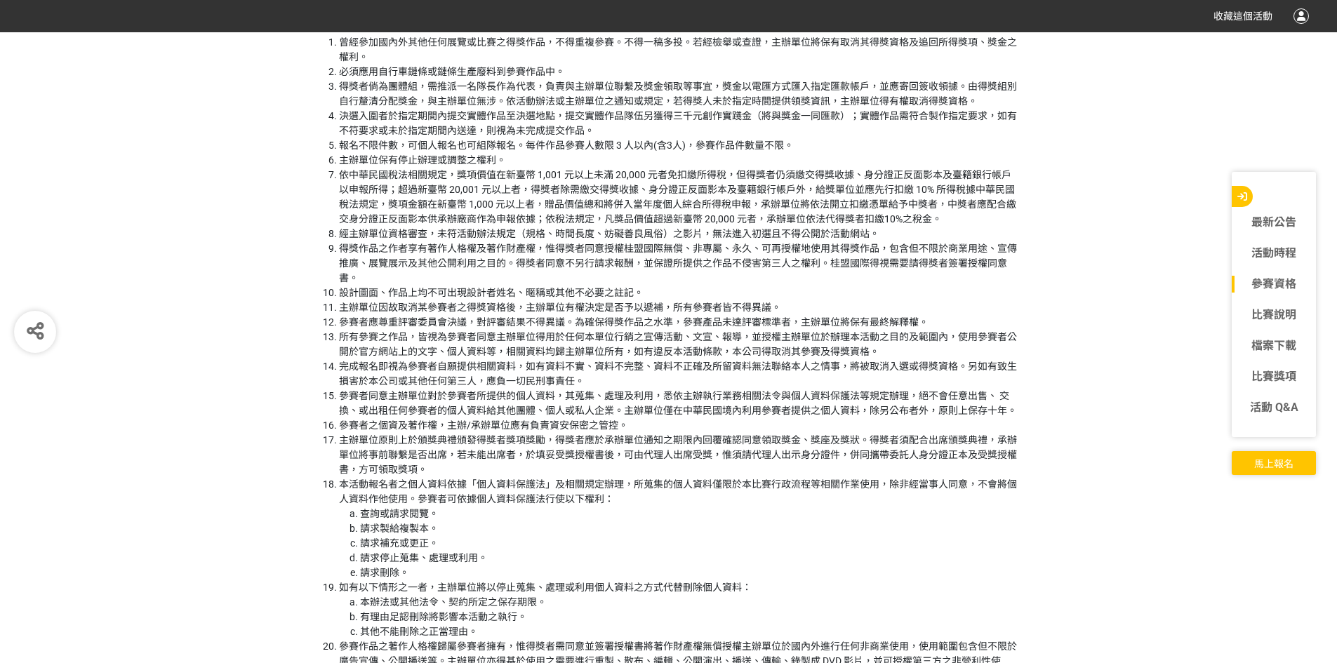
scroll to position [3791, 0]
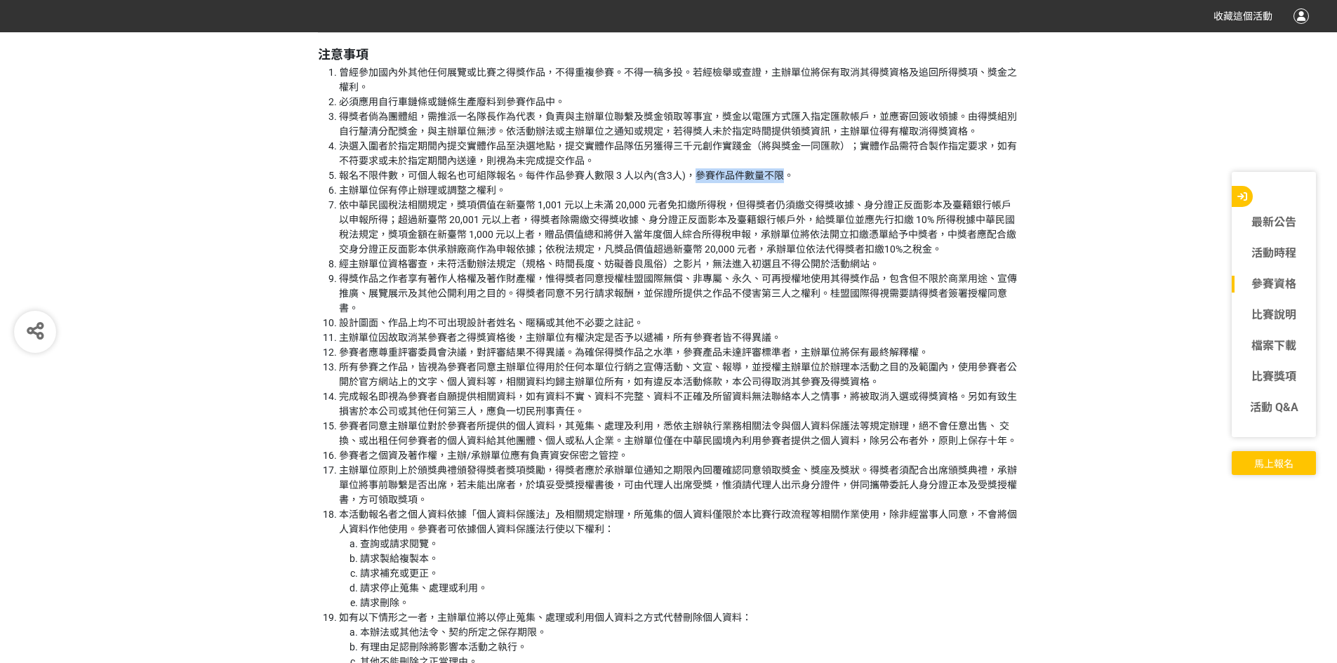
drag, startPoint x: 781, startPoint y: 173, endPoint x: 808, endPoint y: 172, distance: 27.4
click at [701, 172] on li "報名不限件數，可個人報名也可組隊報名。每件作品參賽人數限 3 人以內(含3人)，參賽作品件數量不限。" at bounding box center [679, 175] width 681 height 15
click at [883, 168] on li "報名不限件數，可個人報名也可組隊報名。每件作品參賽人數限 3 人以內(含3人)，參賽作品件數量不限。" at bounding box center [679, 175] width 681 height 15
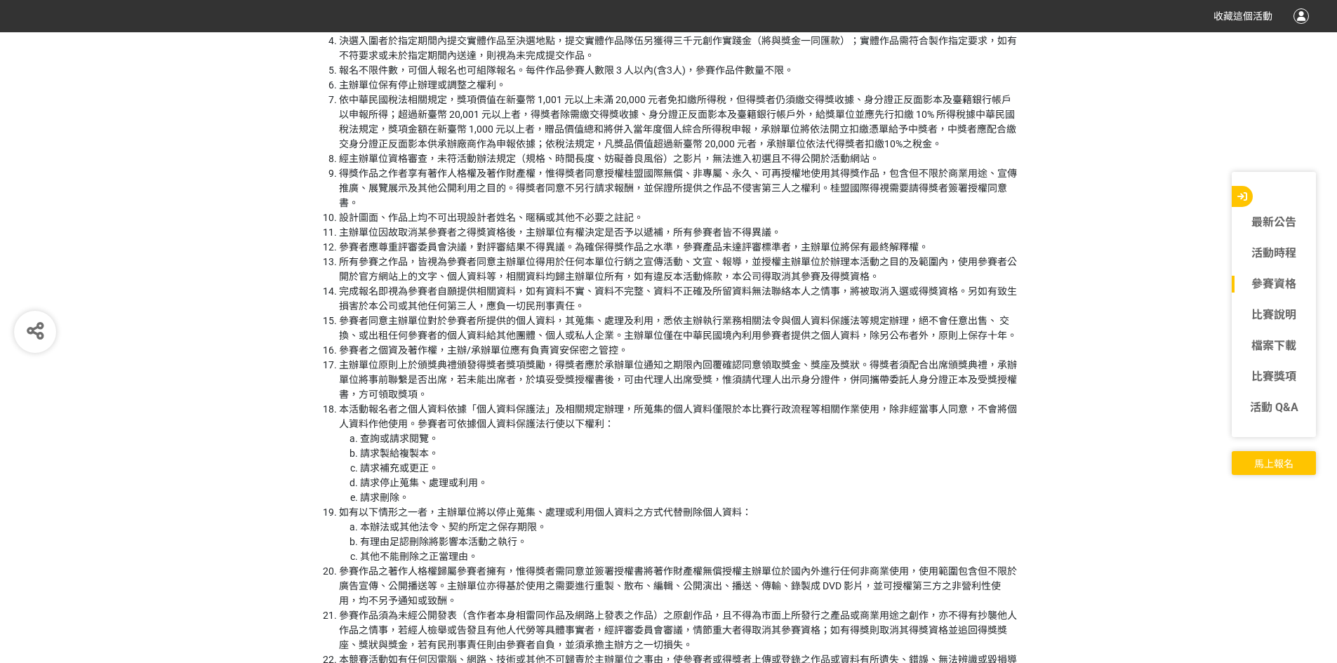
scroll to position [3861, 0]
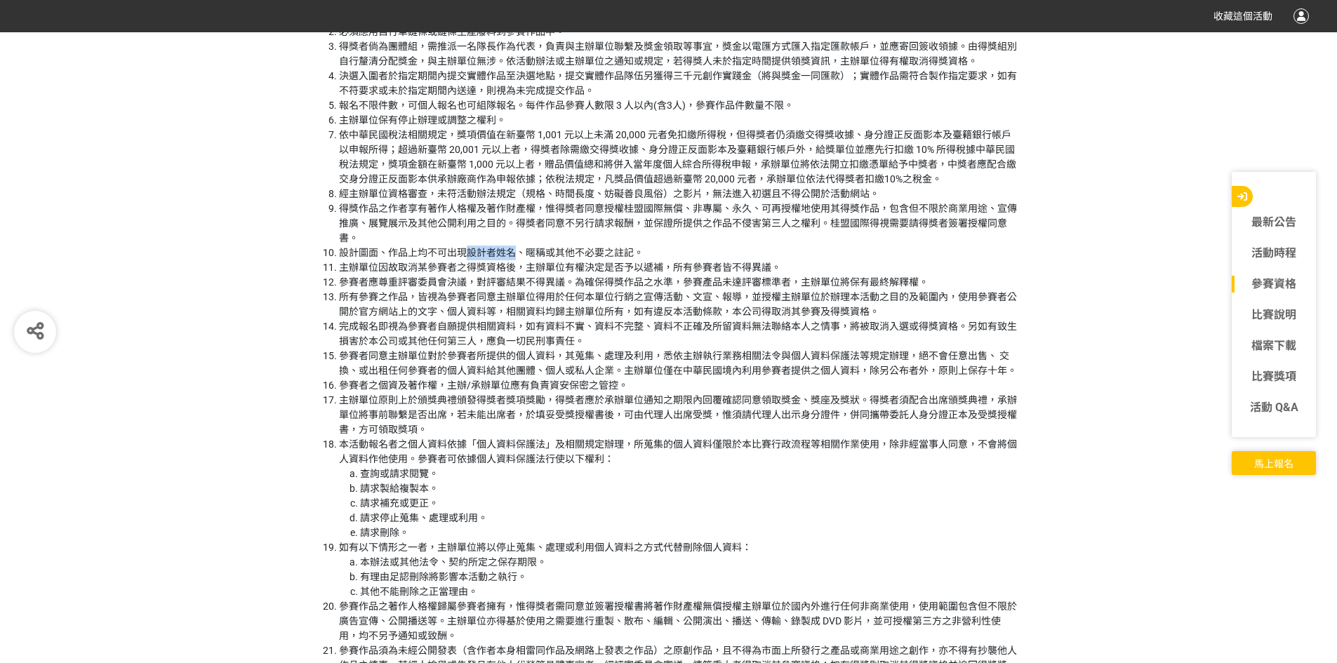
drag, startPoint x: 515, startPoint y: 251, endPoint x: 468, endPoint y: 250, distance: 46.3
click at [468, 250] on li "設計圖面、作品上均不可出現設計者姓名、暱稱或其他不必要之註記。" at bounding box center [679, 253] width 681 height 15
click at [482, 233] on li "得獎作品之作者享有著作人格權及著作財產權，惟得獎者同意授權桂盟國際無償、非專屬、永久、可再授權地使用其得獎作品，包含但不限於商業用途、宣傳推廣、展覽展示及其他…" at bounding box center [679, 223] width 681 height 44
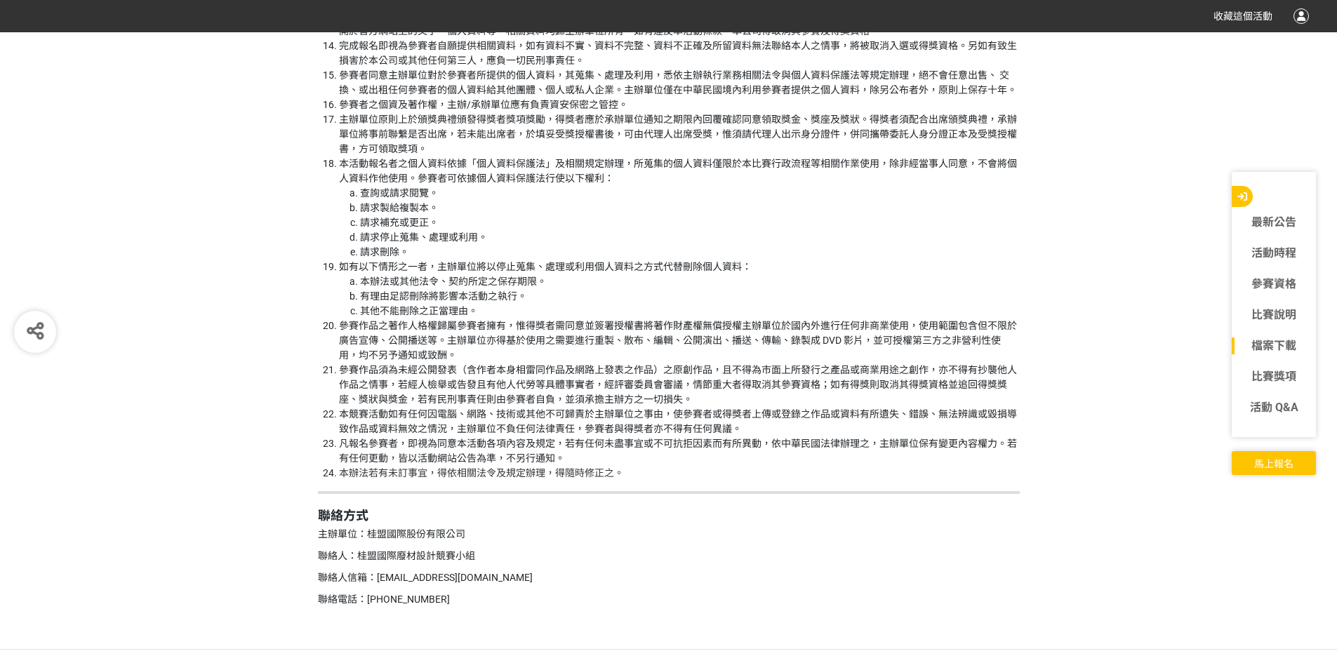
scroll to position [4212, 0]
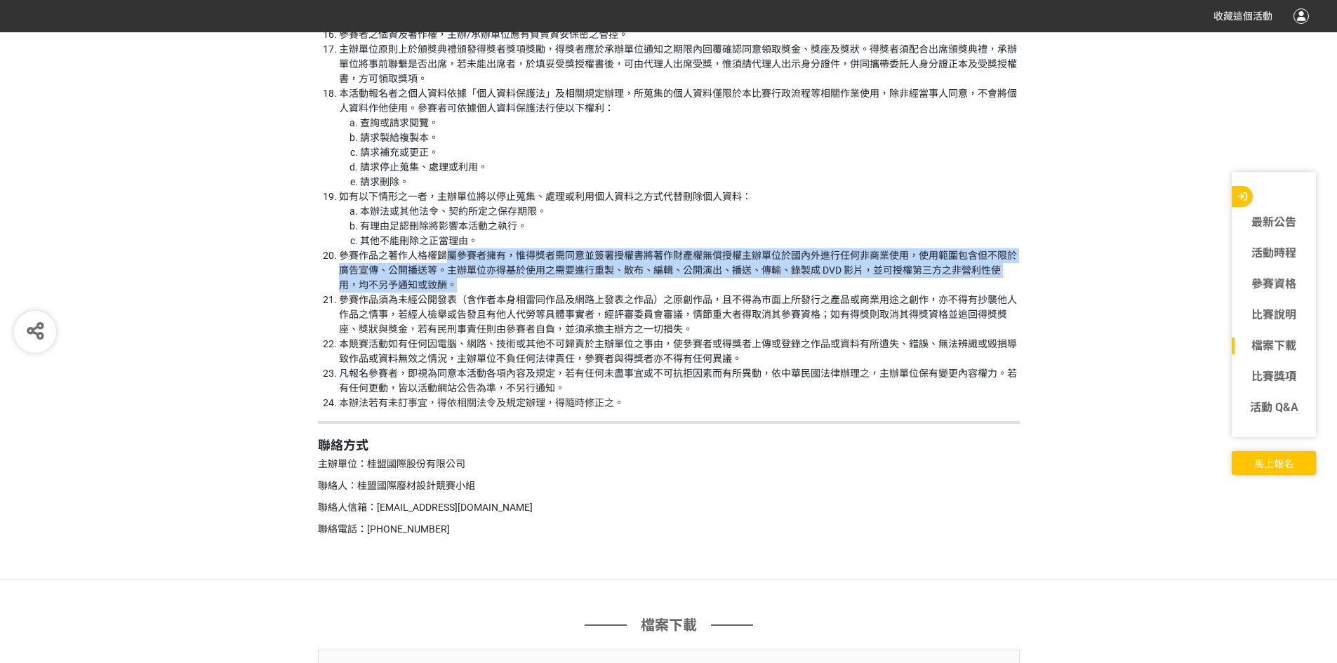
drag, startPoint x: 445, startPoint y: 256, endPoint x: 1044, endPoint y: 289, distance: 599.7
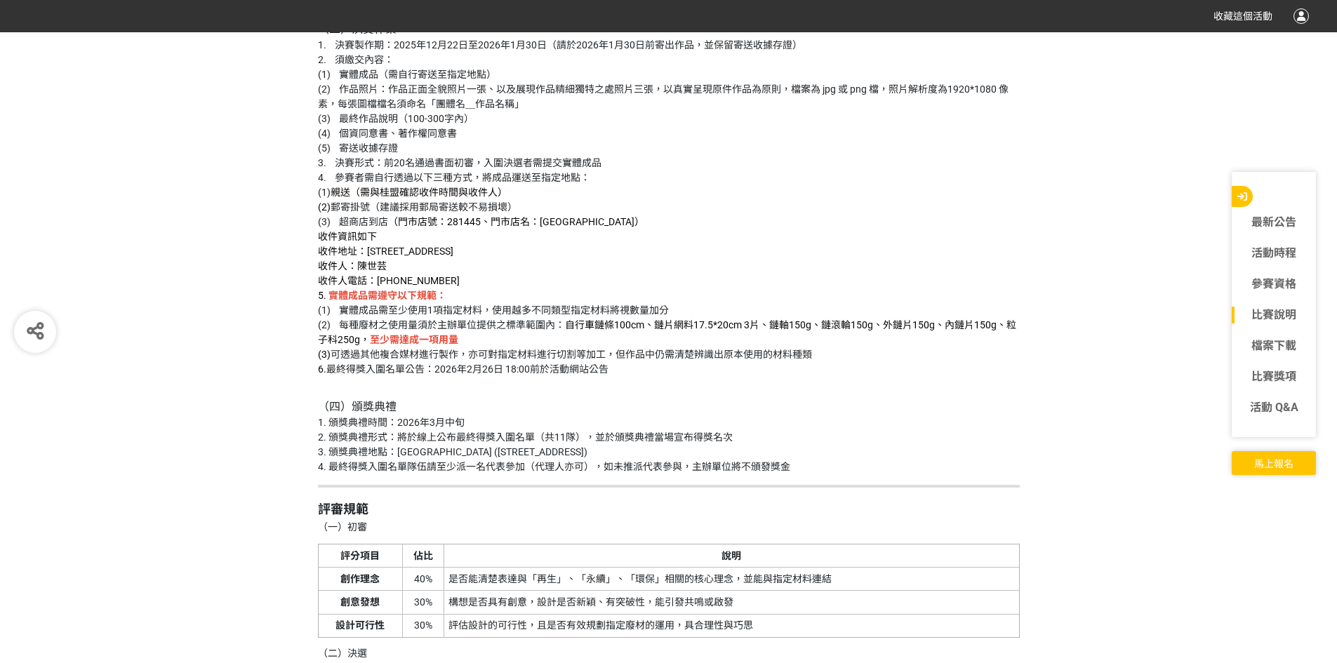
scroll to position [2738, 0]
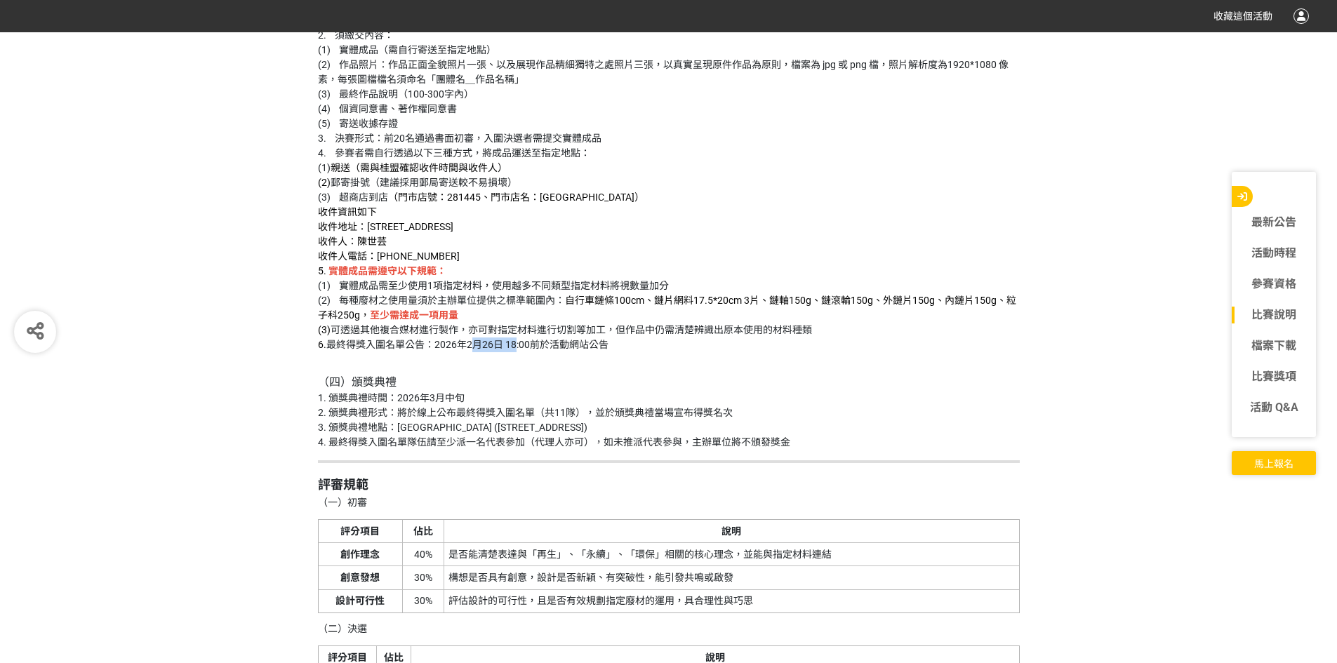
drag, startPoint x: 505, startPoint y: 339, endPoint x: 547, endPoint y: 345, distance: 42.5
click at [548, 344] on p "（二）初審作業 1. 初審形式：由主辦單位進行書面審查，擇優取20隊入圍決賽 2. 須繳交內容： (1) 報名表（個人/團體基本資料） (2) 作品名稱 (3…" at bounding box center [669, 84] width 702 height 535
click at [534, 359] on p "（四）頒獎典禮 1. 頒獎典禮時間：2026年3月中旬 2. 頒獎典禮形式：將於線上公布最終得獎入圍名單（共11隊），並於頒獎典禮當場宣布得獎名次 3. 頒獎…" at bounding box center [669, 404] width 702 height 91
drag, startPoint x: 499, startPoint y: 344, endPoint x: 540, endPoint y: 350, distance: 41.2
click at [540, 350] on p "（二）初審作業 1. 初審形式：由主辦單位進行書面審查，擇優取20隊入圍決賽 2. 須繳交內容： (1) 報名表（個人/團體基本資料） (2) 作品名稱 (3…" at bounding box center [669, 84] width 702 height 535
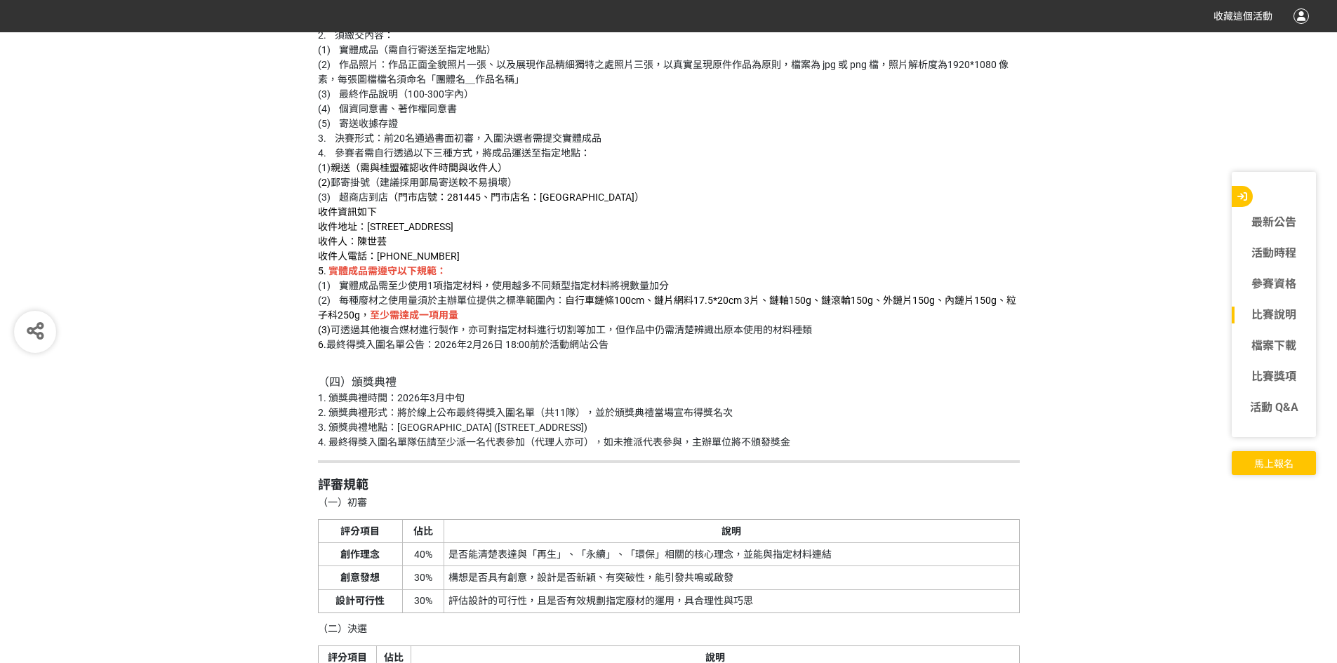
click at [547, 364] on p "（四）頒獎典禮 1. 頒獎典禮時間：2026年3月中旬 2. 頒獎典禮形式：將於線上公布最終得獎入圍名單（共11隊），並於頒獎典禮當場宣布得獎名次 3. 頒獎…" at bounding box center [669, 404] width 702 height 91
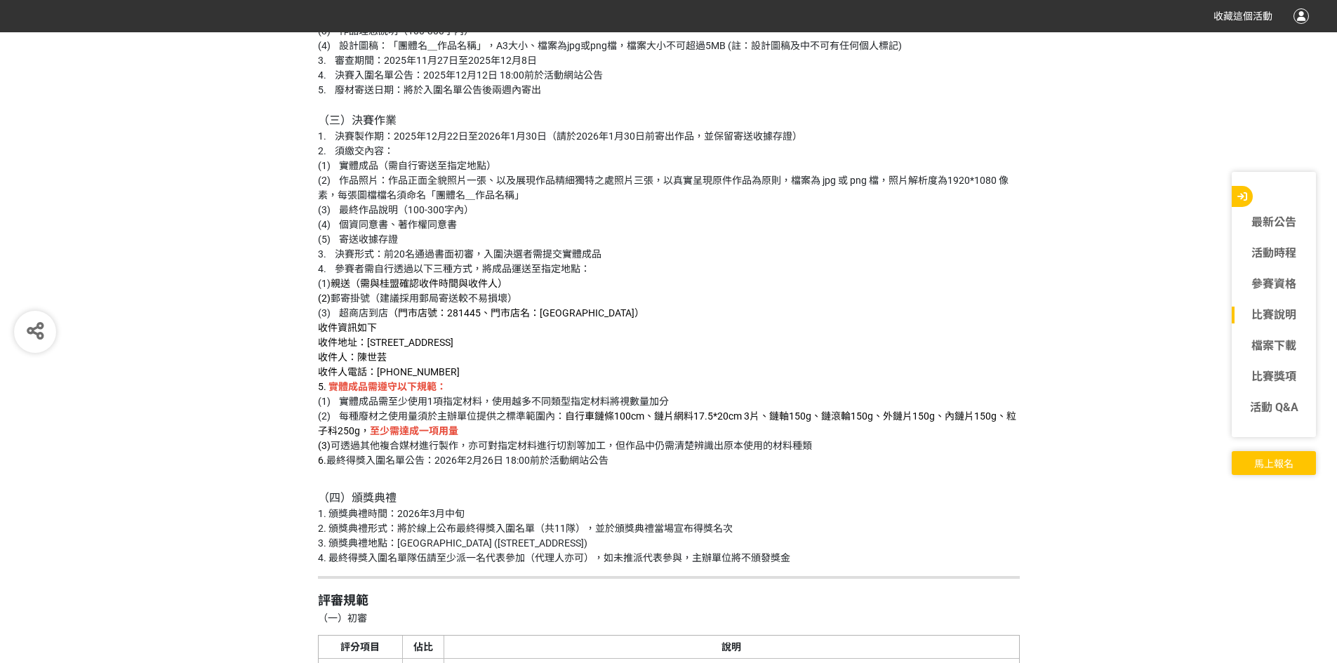
scroll to position [2598, 0]
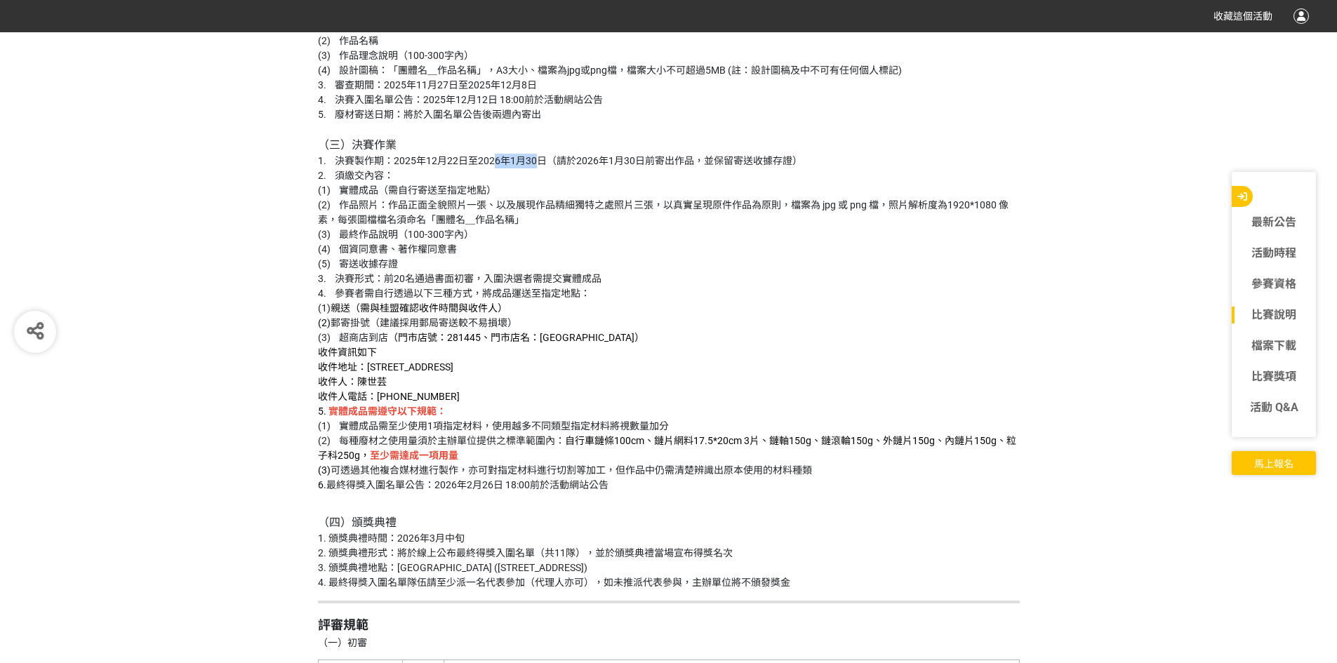
drag, startPoint x: 447, startPoint y: 162, endPoint x: 514, endPoint y: 161, distance: 67.4
click at [508, 161] on p "（二）初審作業 1. 初審形式：由主辦單位進行書面審查，擇優取20隊入圍決賽 2. 須繳交內容： (1) 報名表（個人/團體基本資料） (2) 作品名稱 (3…" at bounding box center [669, 225] width 702 height 535
drag, startPoint x: 537, startPoint y: 161, endPoint x: 581, endPoint y: 161, distance: 43.5
click at [581, 161] on p "（二）初審作業 1. 初審形式：由主辦單位進行書面審查，擇優取20隊入圍決賽 2. 須繳交內容： (1) 報名表（個人/團體基本資料） (2) 作品名稱 (3…" at bounding box center [669, 225] width 702 height 535
click at [666, 119] on p "（二）初審作業 1. 初審形式：由主辦單位進行書面審查，擇優取20隊入圍決賽 2. 須繳交內容： (1) 報名表（個人/團體基本資料） (2) 作品名稱 (3…" at bounding box center [669, 225] width 702 height 535
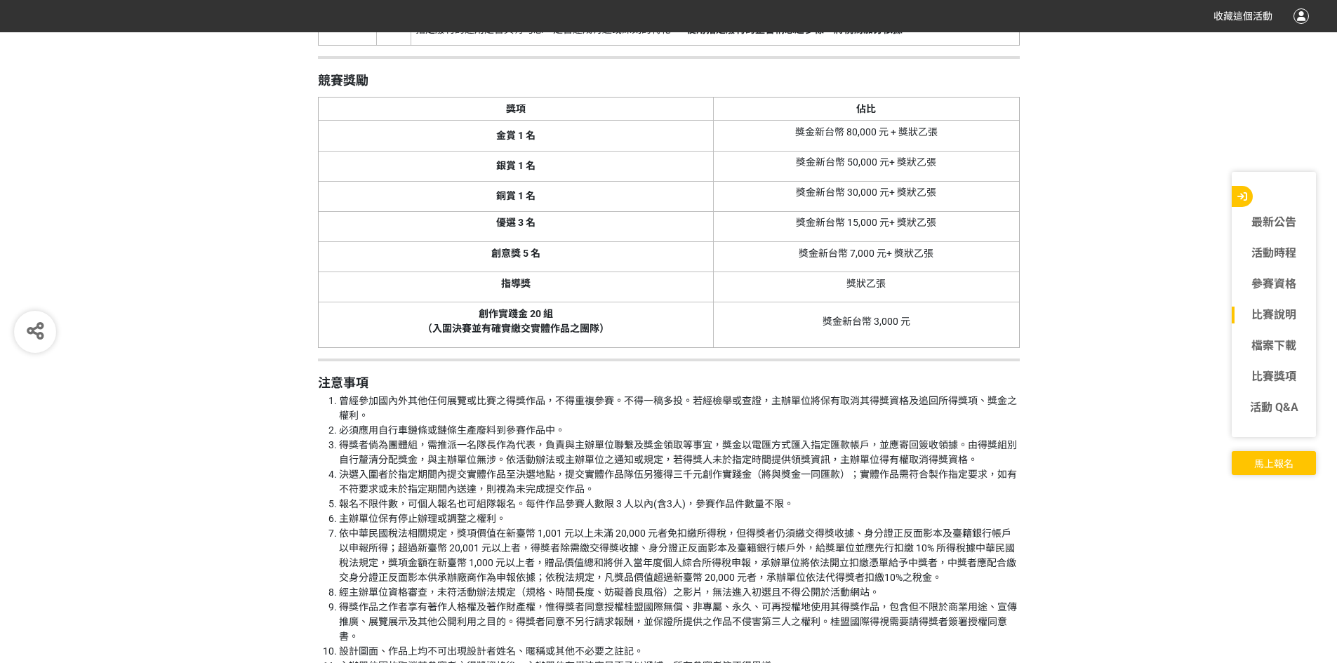
scroll to position [3510, 0]
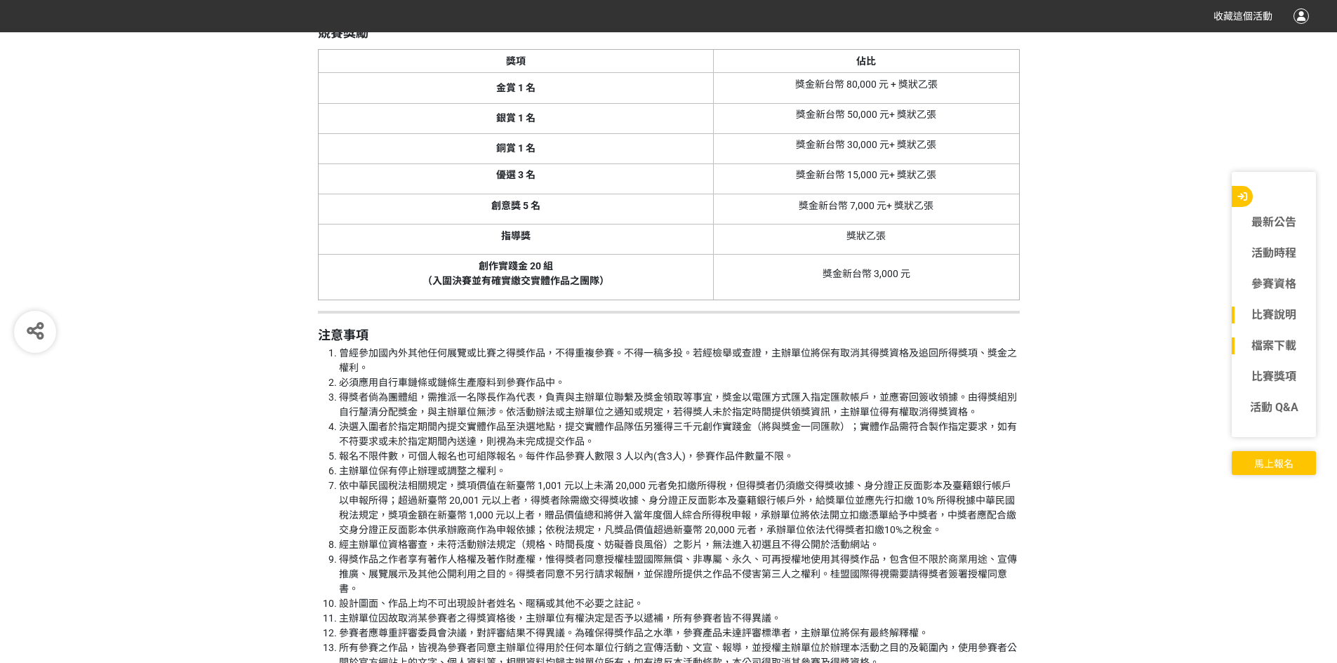
click at [1278, 341] on link "檔案下載" at bounding box center [1274, 346] width 84 height 17
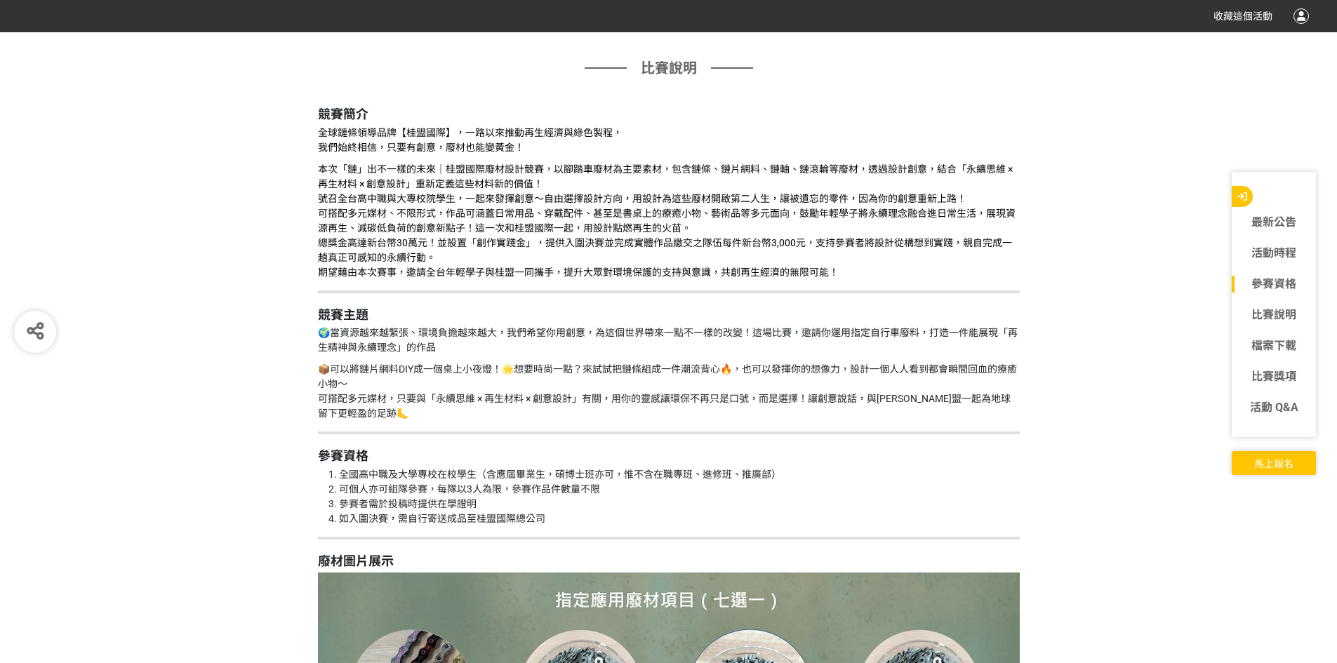
scroll to position [1123, 0]
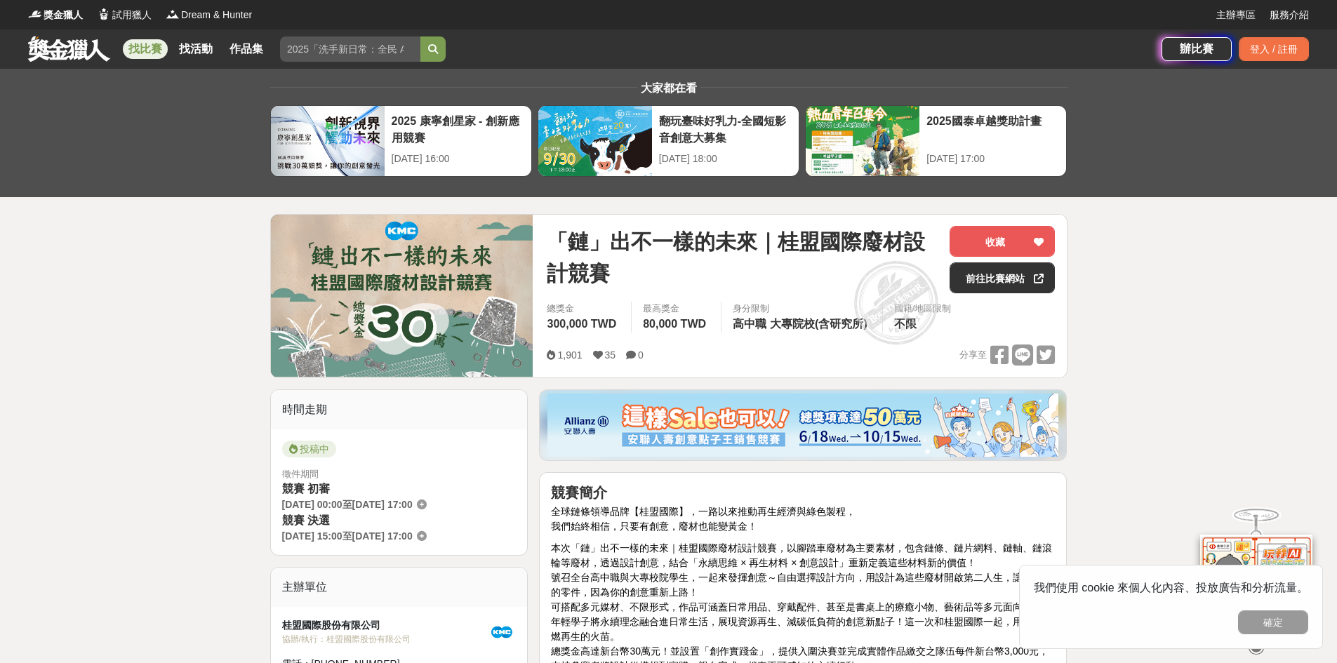
click at [151, 41] on link "找比賽" at bounding box center [145, 49] width 45 height 20
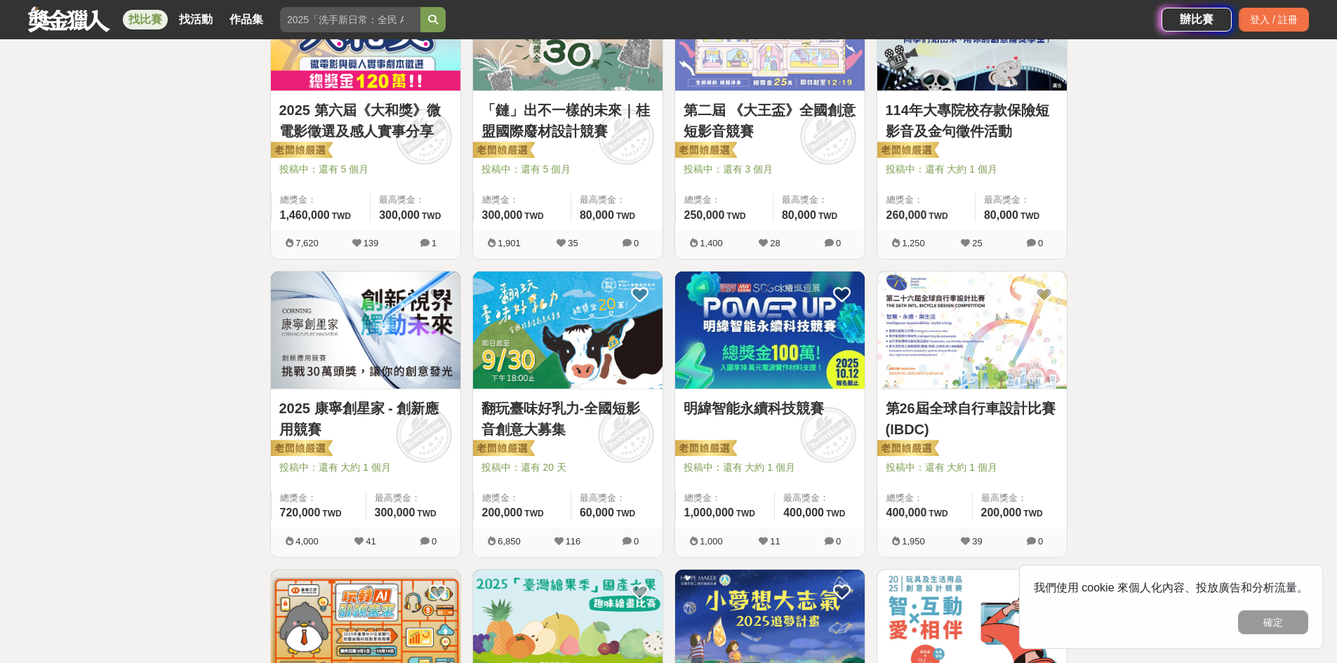
scroll to position [772, 0]
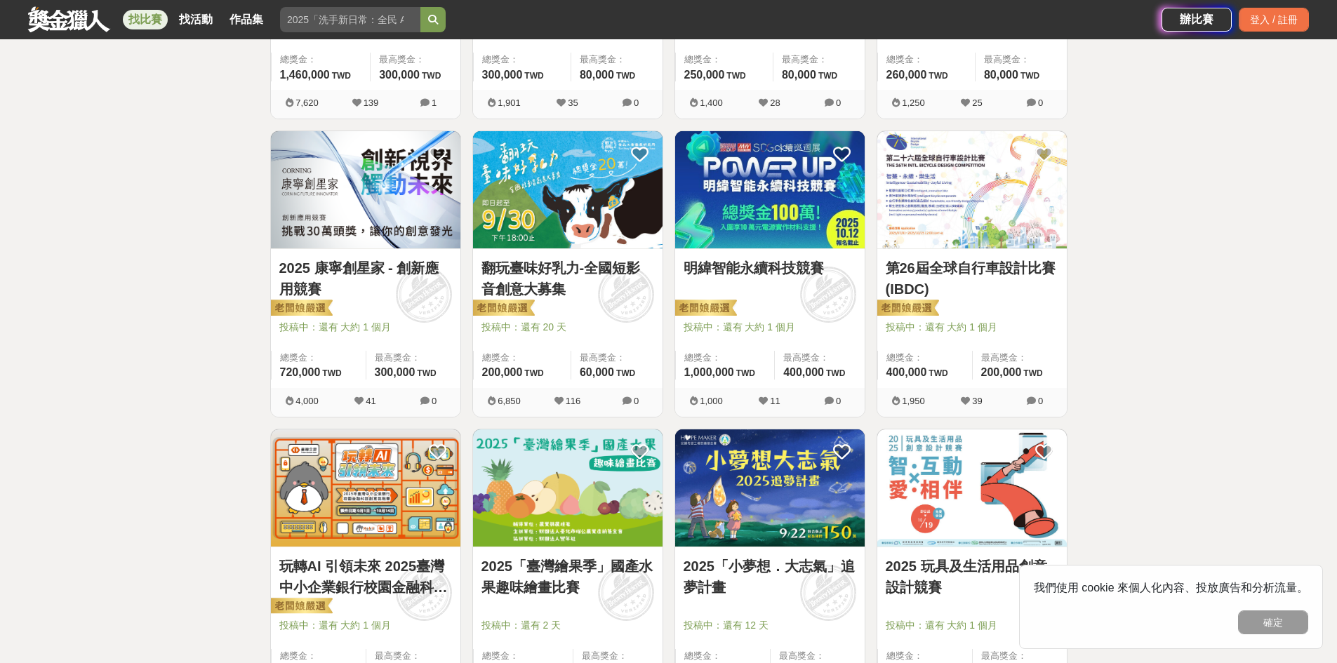
click at [782, 283] on div "明緯智能永續科技競賽" at bounding box center [770, 276] width 173 height 37
click at [799, 222] on img at bounding box center [770, 189] width 190 height 117
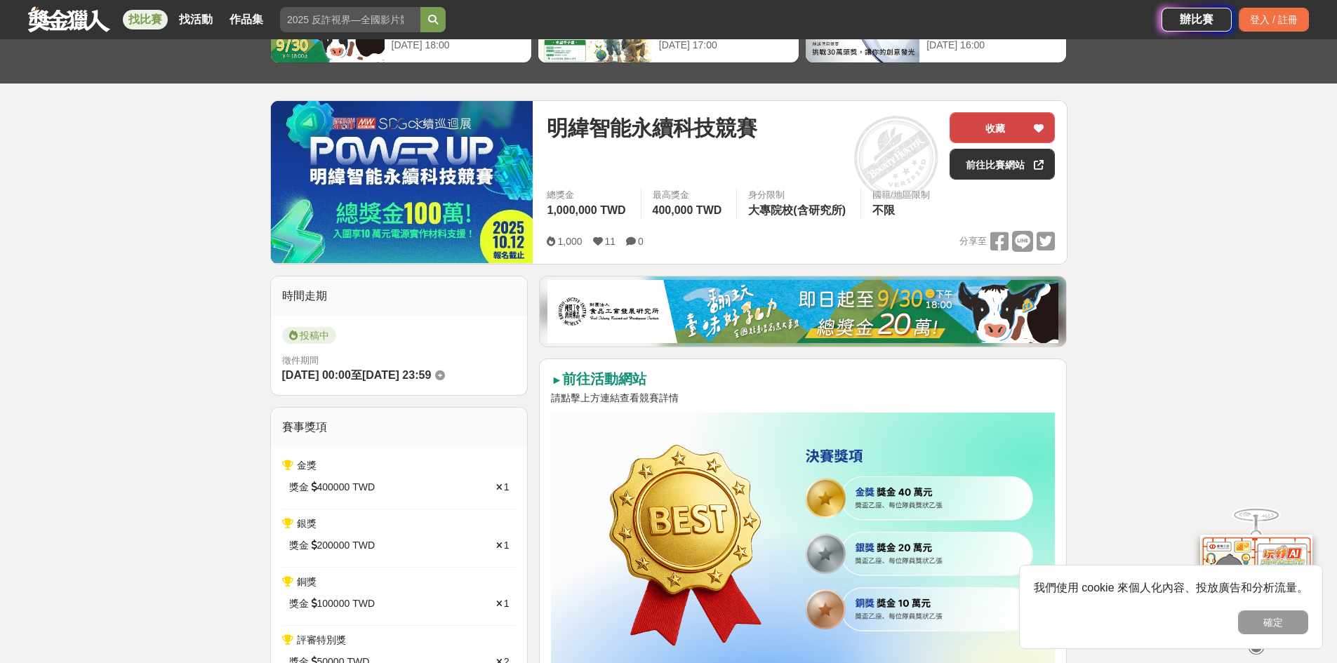
scroll to position [70, 0]
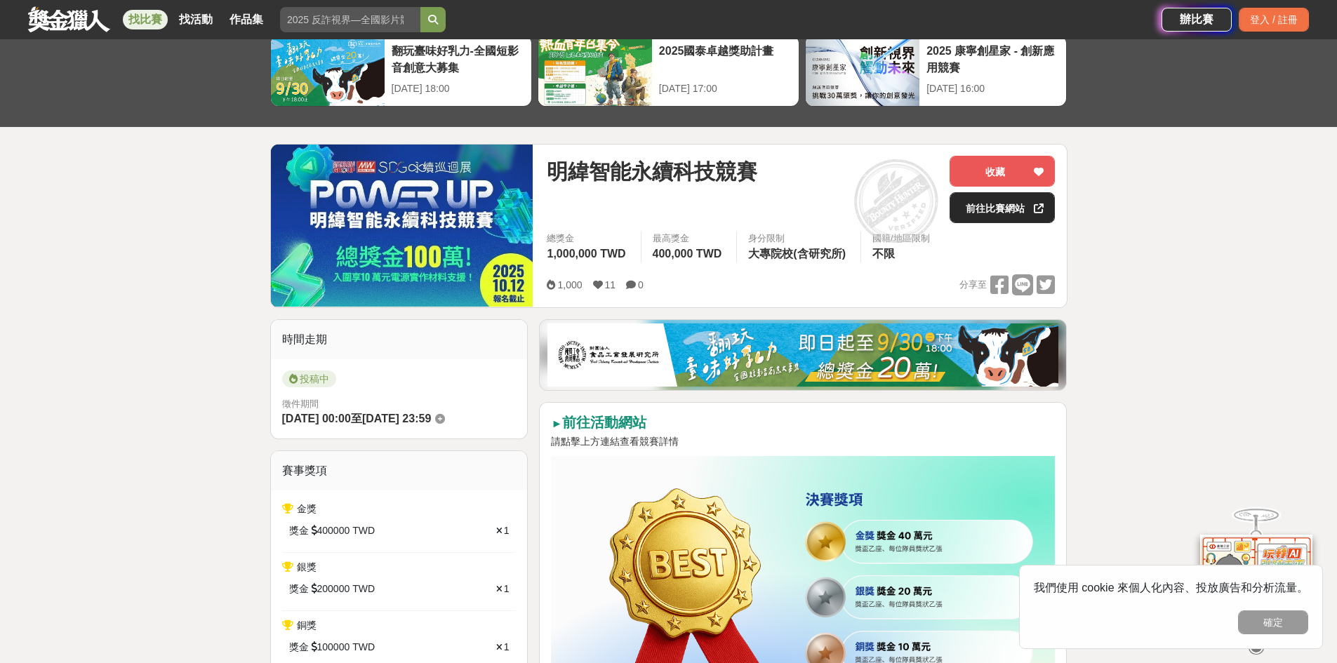
click at [982, 204] on link "前往比賽網站" at bounding box center [1002, 207] width 105 height 31
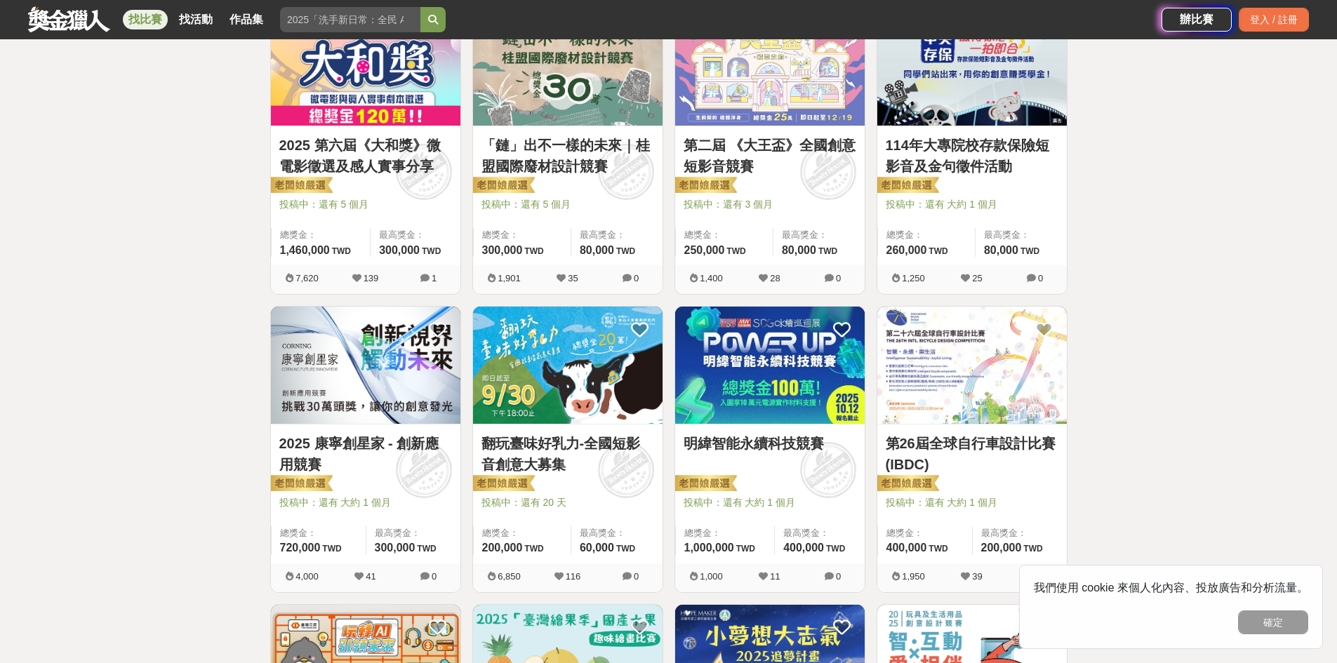
scroll to position [562, 0]
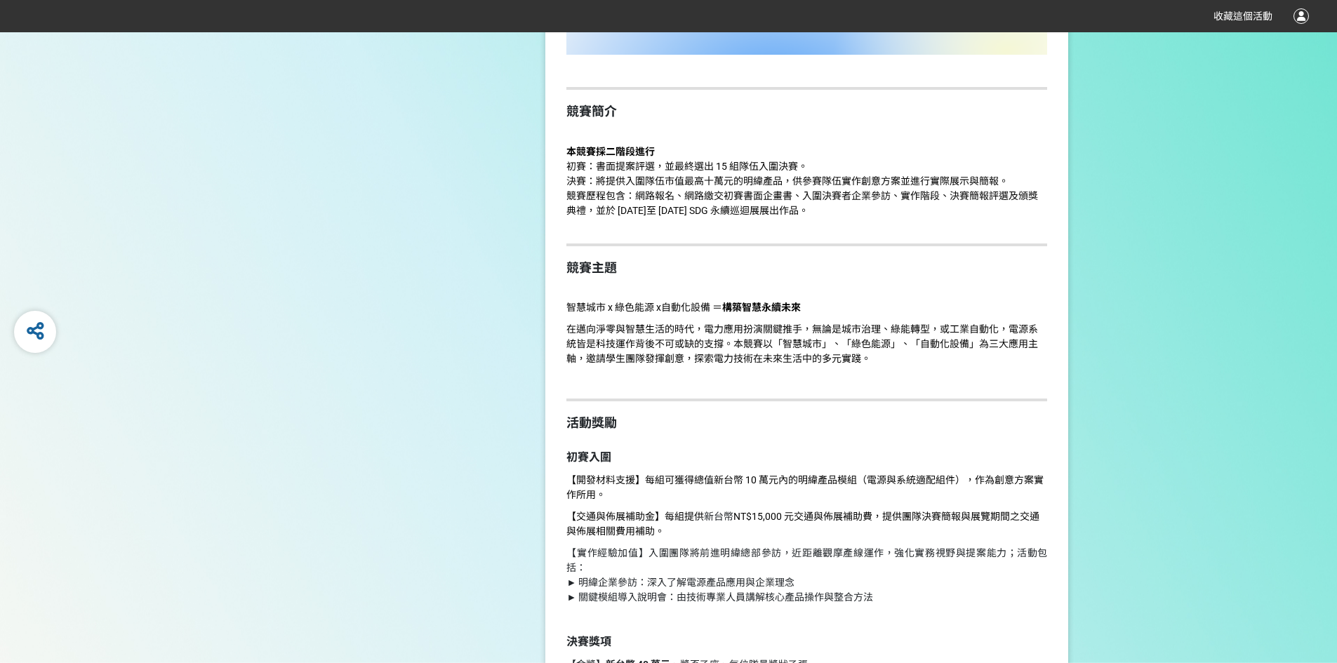
scroll to position [913, 0]
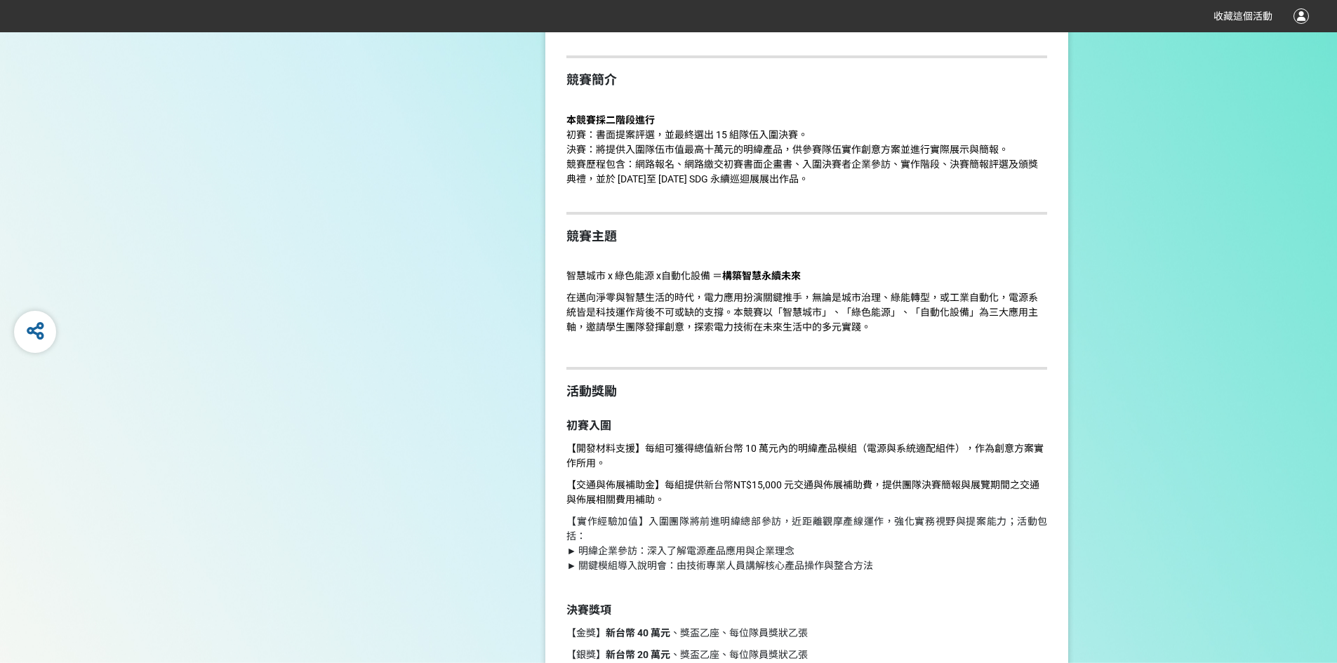
drag, startPoint x: 663, startPoint y: 273, endPoint x: 890, endPoint y: 280, distance: 226.2
click at [872, 279] on p "智慧城市 x 綠色能源 x自動化設備 ＝ 構築智慧永續未來" at bounding box center [807, 276] width 481 height 15
click at [891, 280] on p "智慧城市 x 綠色能源 x自動化設備 ＝ 構築智慧永續未來" at bounding box center [807, 276] width 481 height 15
click at [900, 349] on p at bounding box center [807, 349] width 481 height 15
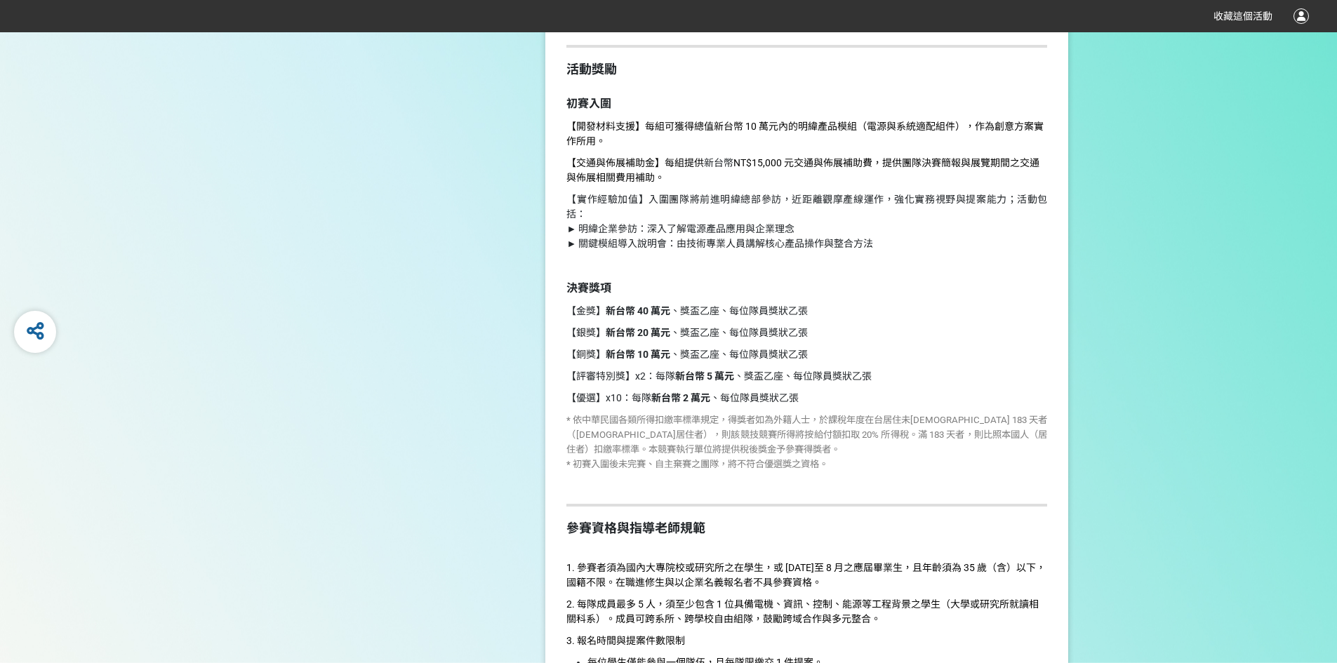
scroll to position [1264, 0]
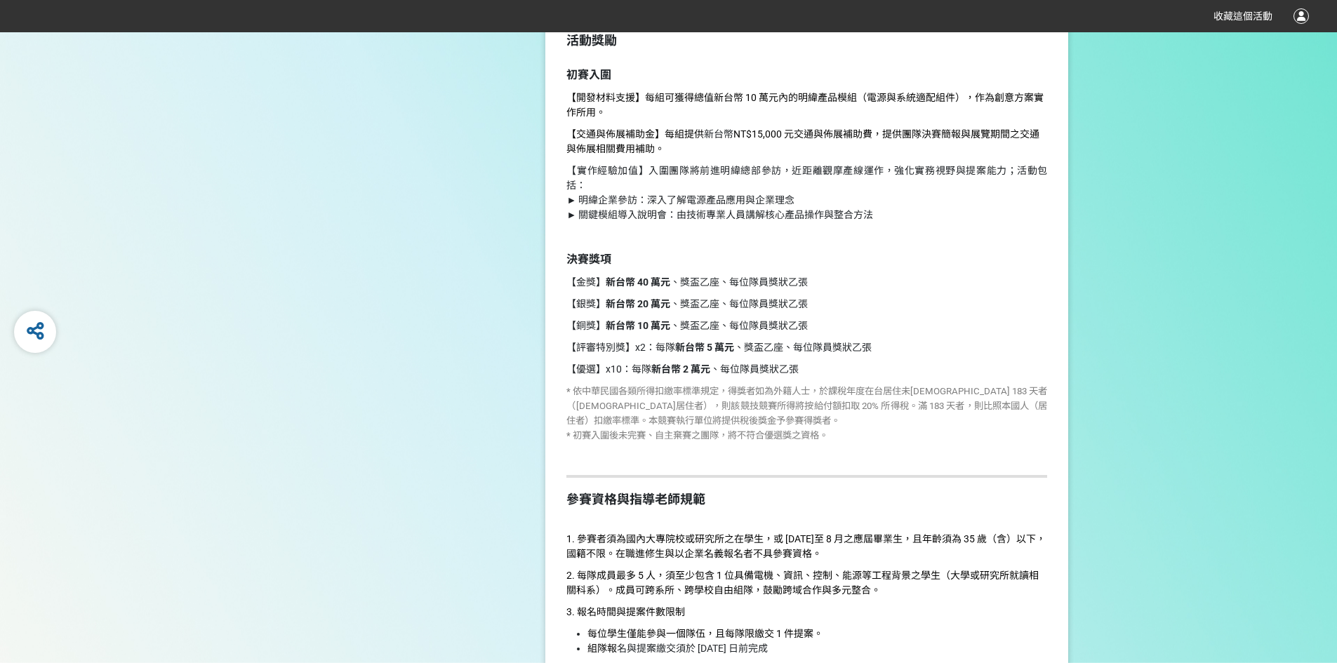
click at [925, 278] on p "【金獎】 新台幣 40 萬元 、獎盃乙座、每位隊員獎狀乙張" at bounding box center [807, 282] width 481 height 15
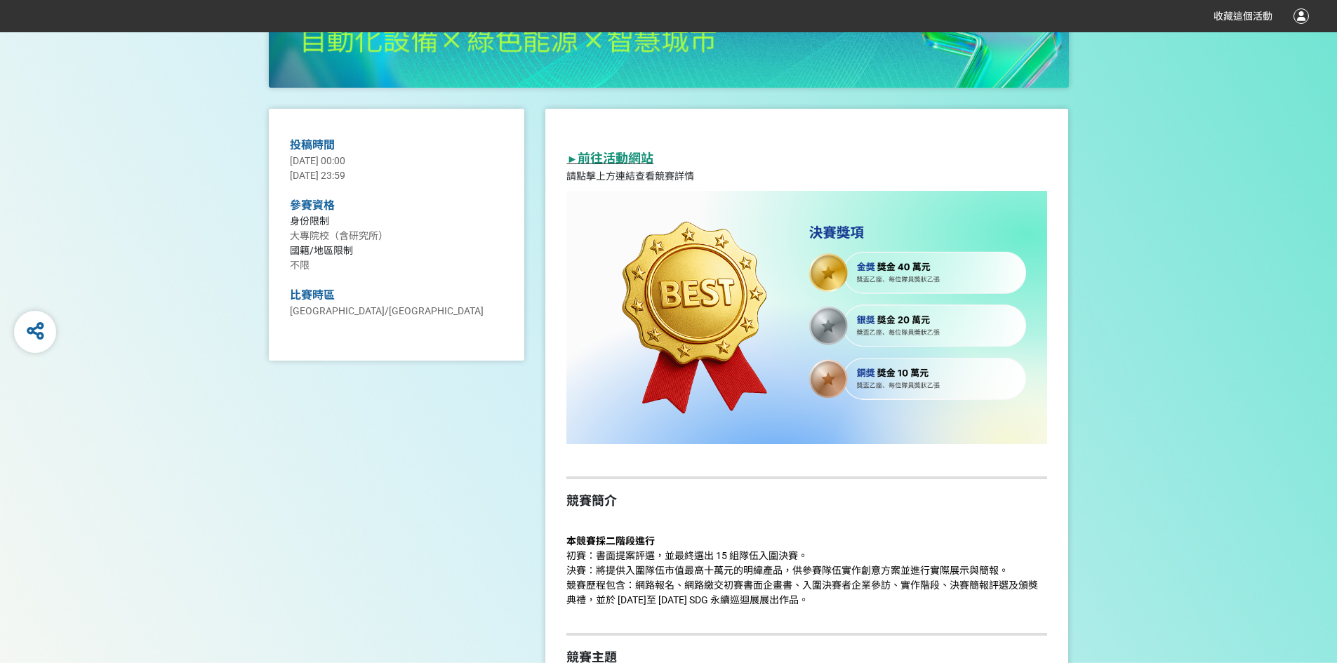
scroll to position [842, 0]
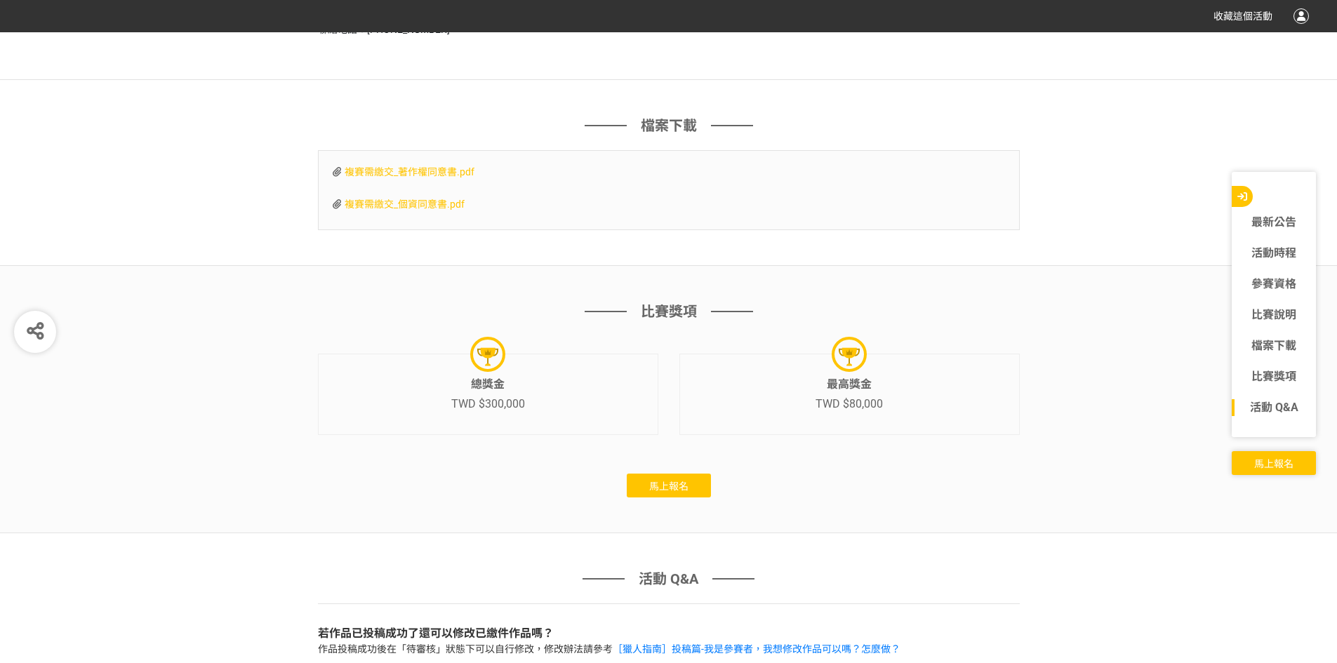
scroll to position [4725, 0]
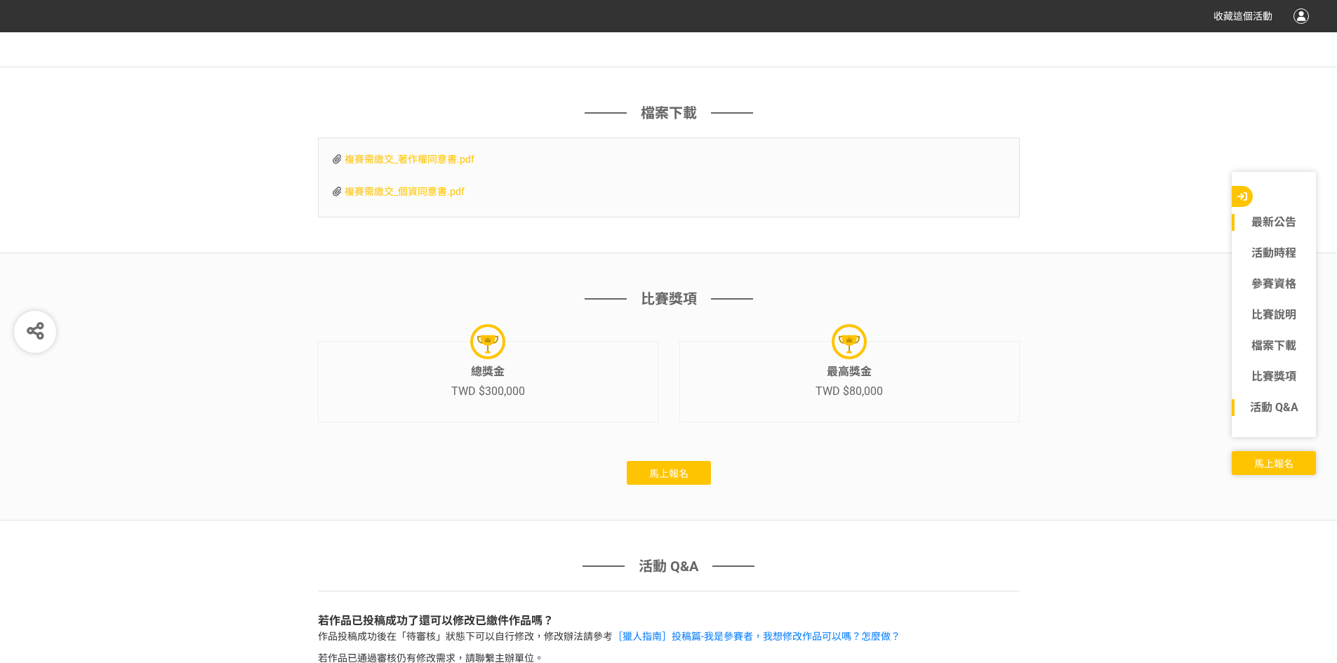
click at [1278, 218] on link "最新公告" at bounding box center [1274, 222] width 84 height 17
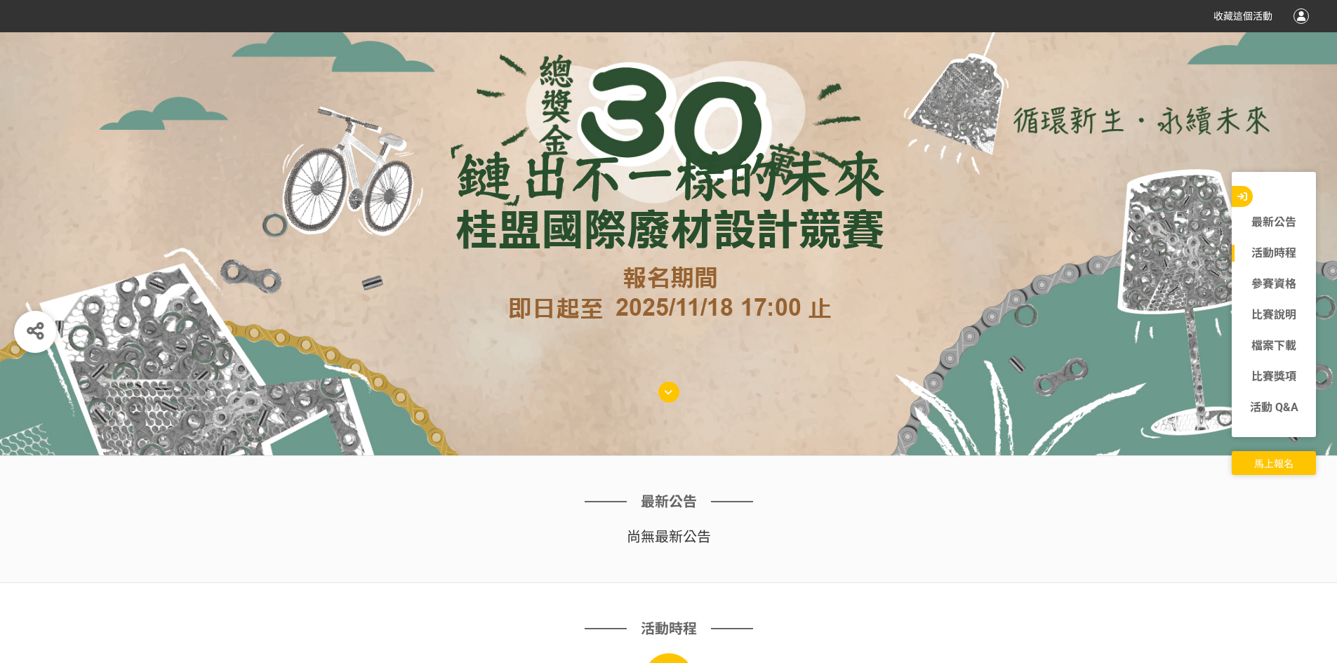
scroll to position [140, 0]
drag, startPoint x: 287, startPoint y: 0, endPoint x: 140, endPoint y: 55, distance: 157.5
click at [140, 55] on div at bounding box center [668, 174] width 1337 height 564
drag, startPoint x: 204, startPoint y: 0, endPoint x: 258, endPoint y: 95, distance: 109.1
click at [258, 98] on div at bounding box center [668, 174] width 1337 height 564
